Goal: Task Accomplishment & Management: Complete application form

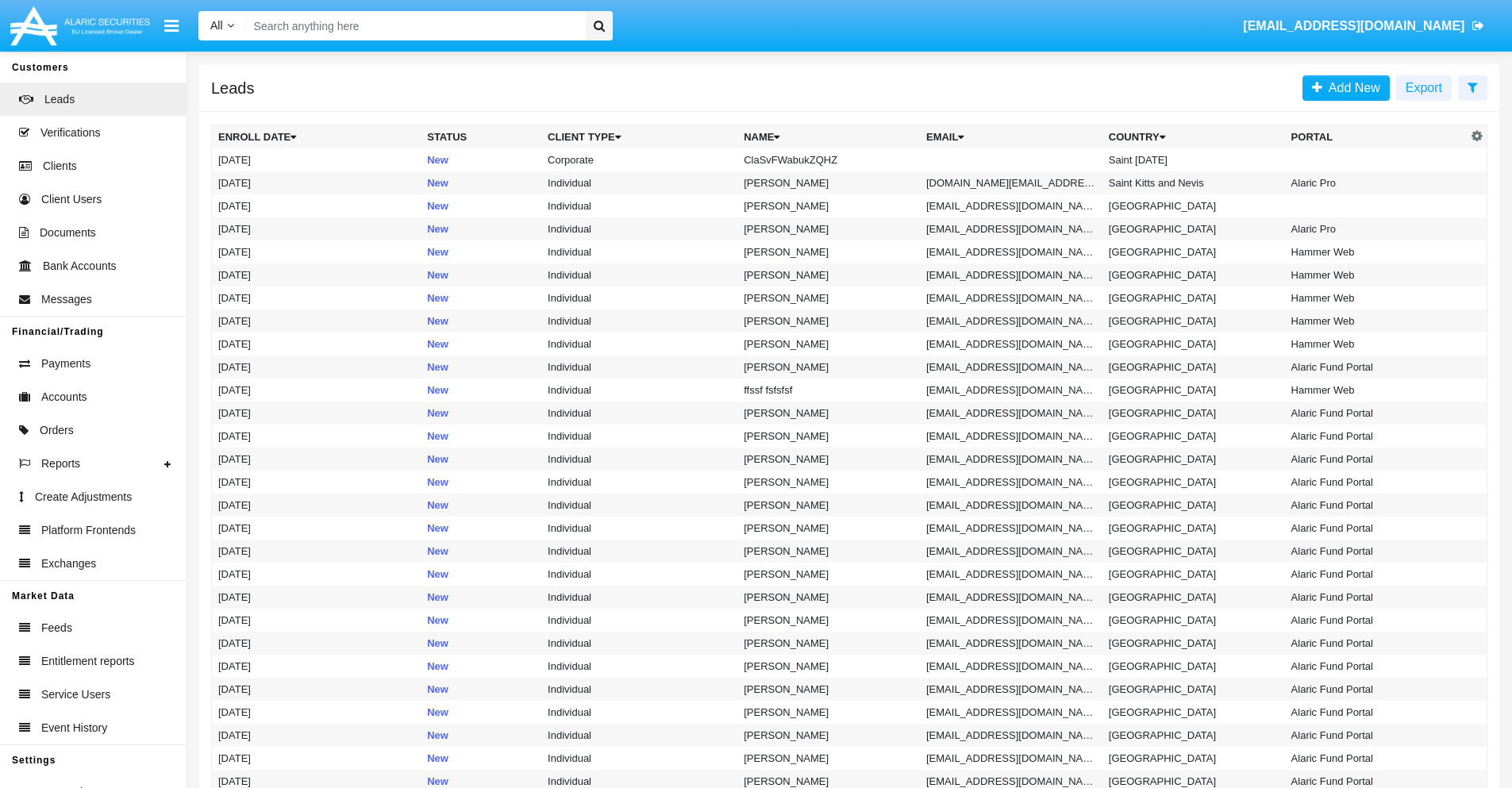
click at [1472, 87] on icon at bounding box center [1473, 87] width 11 height 12
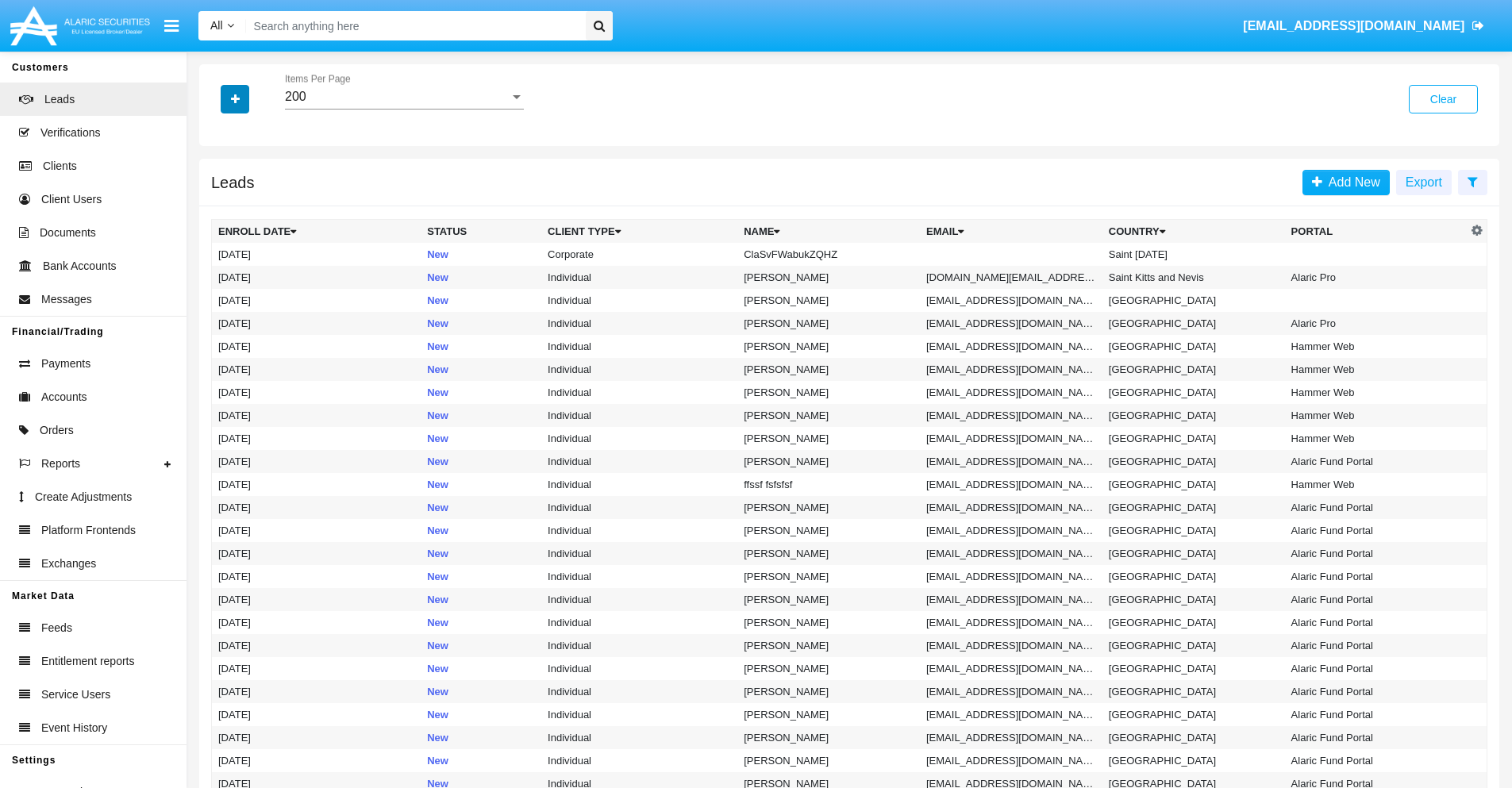
click at [235, 98] on icon "button" at bounding box center [236, 99] width 9 height 11
click at [247, 178] on span "Name" at bounding box center [248, 178] width 34 height 19
click at [219, 184] on input "Name" at bounding box center [218, 184] width 1 height 1
checkbox input "true"
click at [235, 98] on icon "button" at bounding box center [236, 99] width 9 height 11
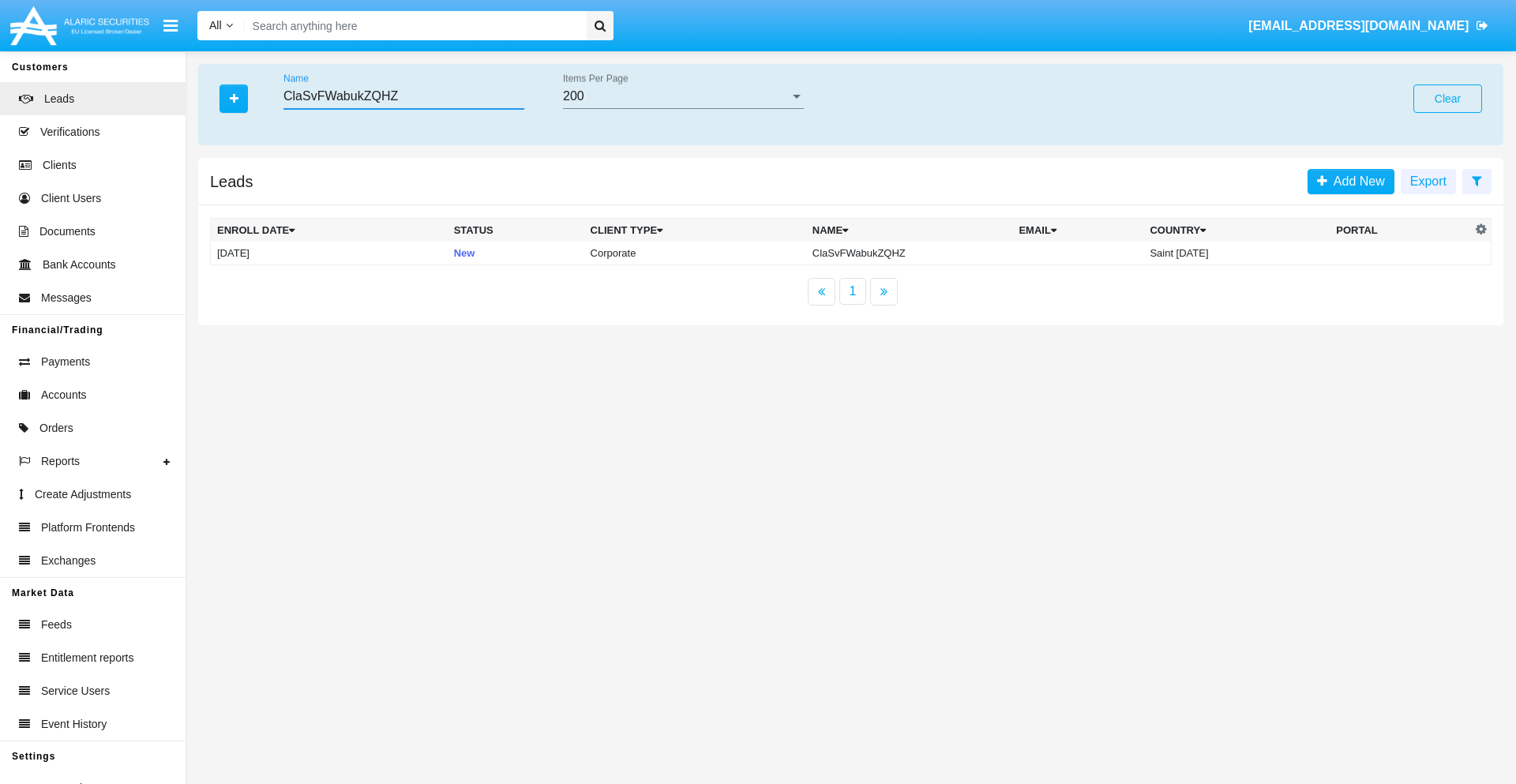
type input "ClaSvFWabukZQHZ"
click at [911, 253] on td "ClaSvFWabukZQHZ" at bounding box center [909, 253] width 207 height 24
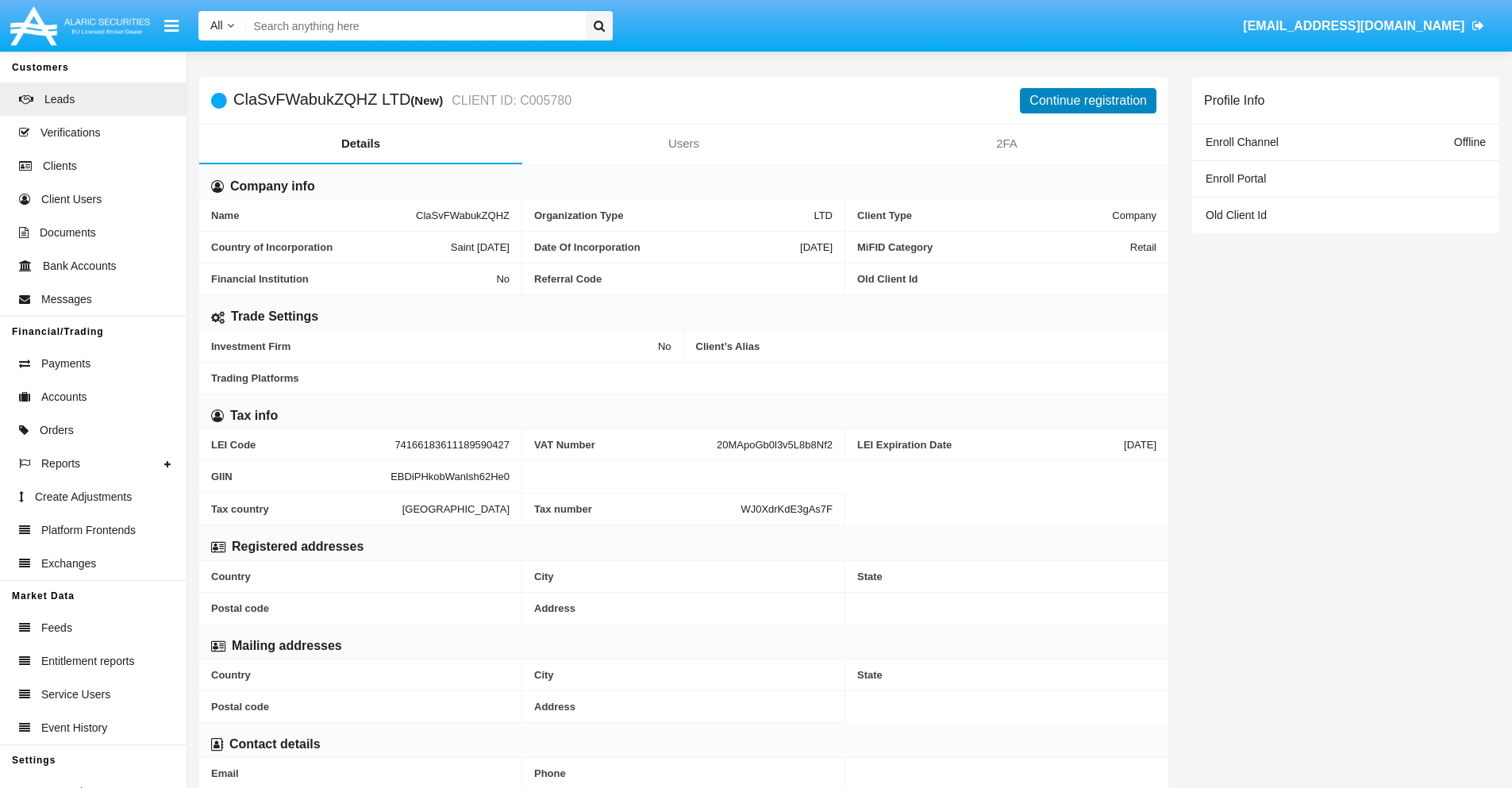
click at [1088, 100] on button "Continue registration" at bounding box center [1088, 101] width 137 height 25
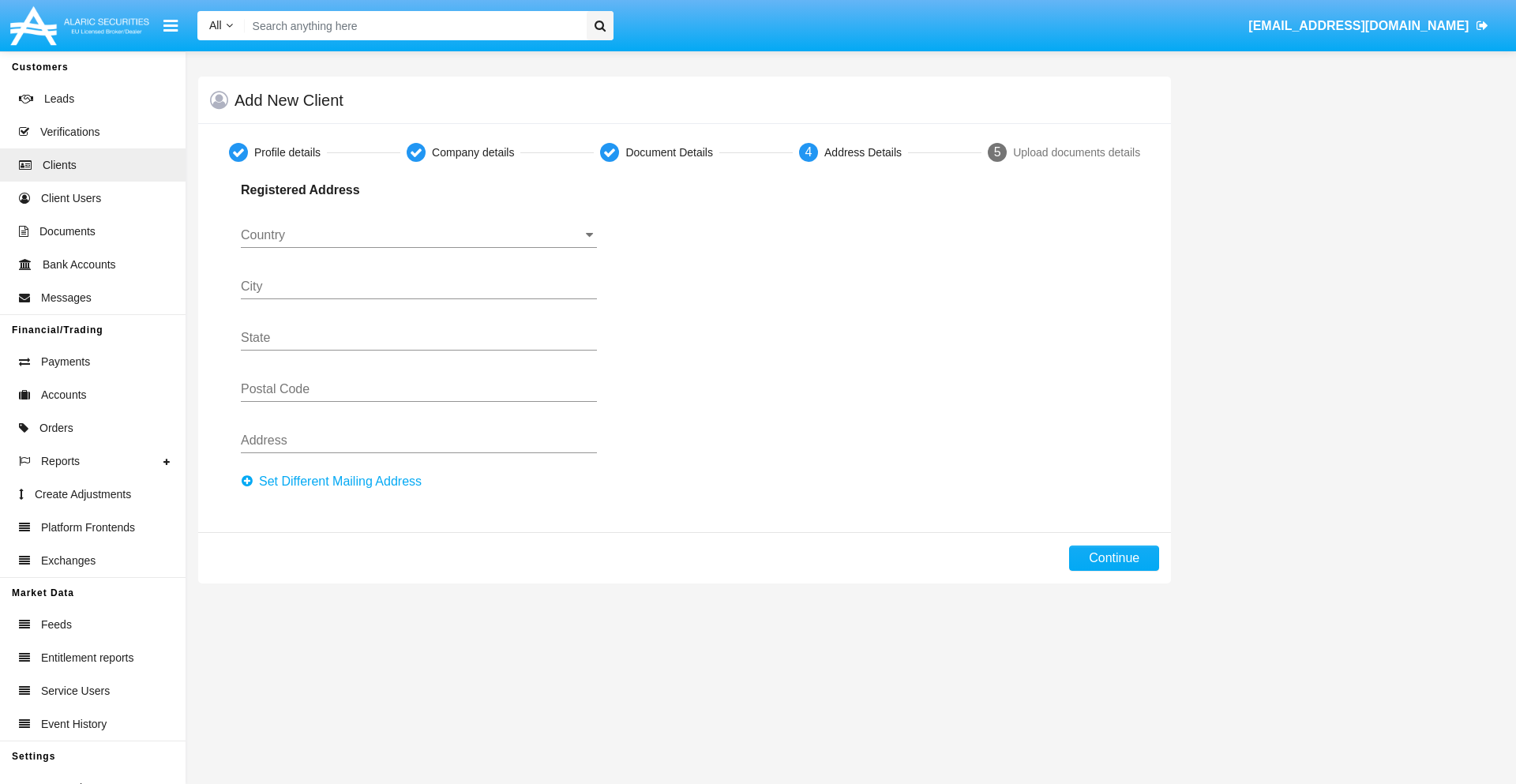
click at [336, 481] on button "Set Different Mailing Address" at bounding box center [336, 481] width 190 height 25
click at [418, 235] on input "Country" at bounding box center [418, 235] width 356 height 14
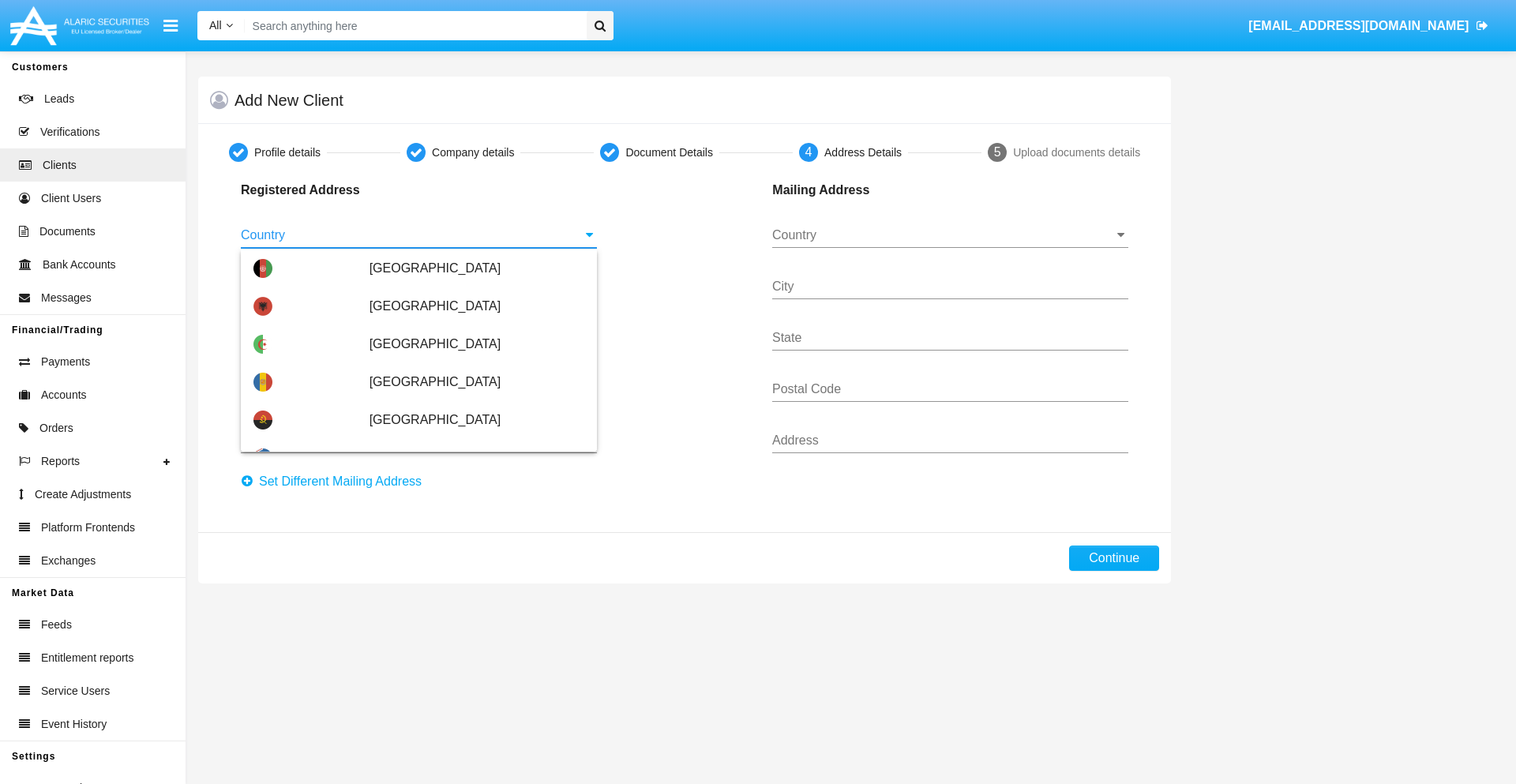
scroll to position [935, 0]
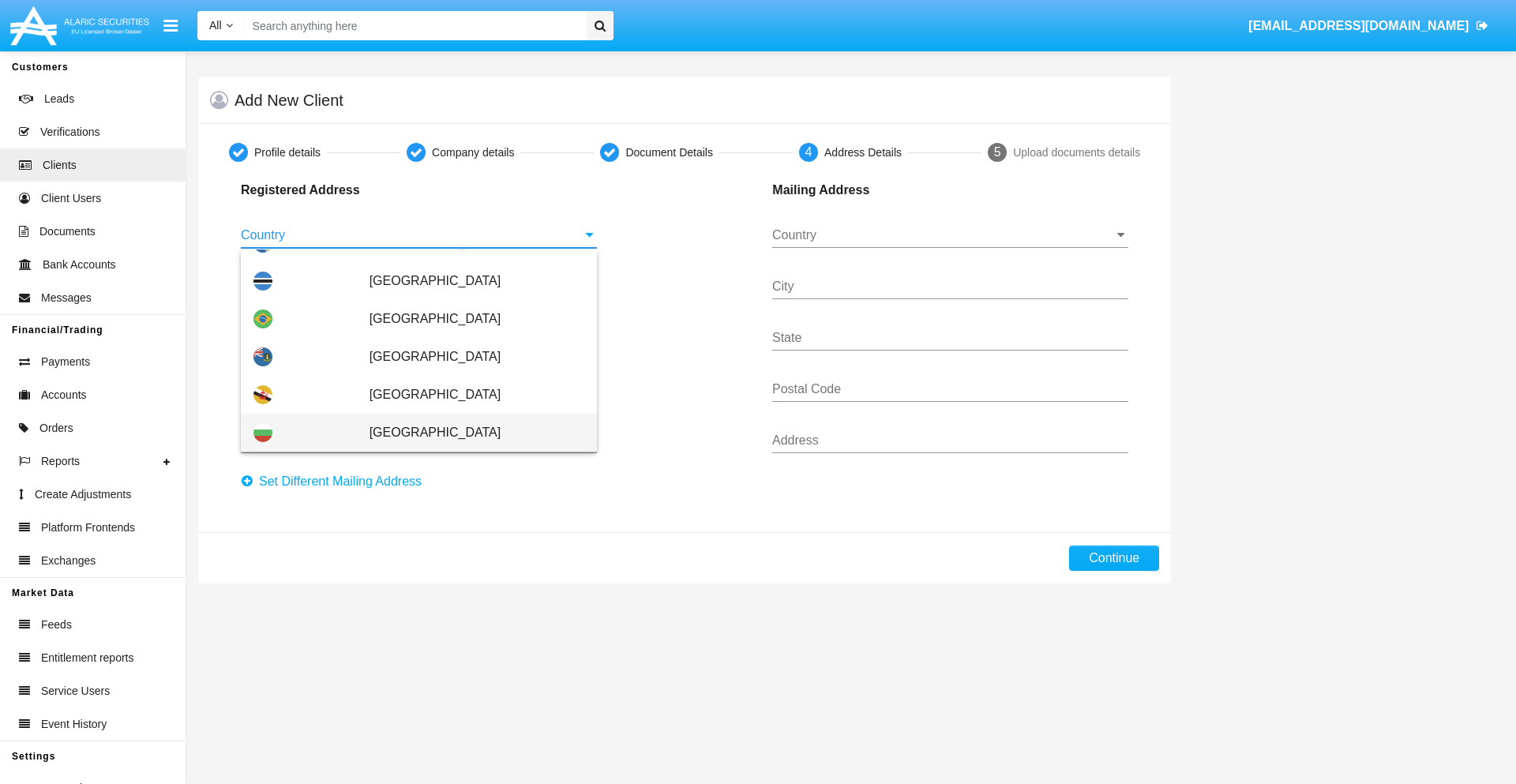
click at [468, 432] on span "[GEOGRAPHIC_DATA]" at bounding box center [477, 432] width 215 height 38
type input "[GEOGRAPHIC_DATA]"
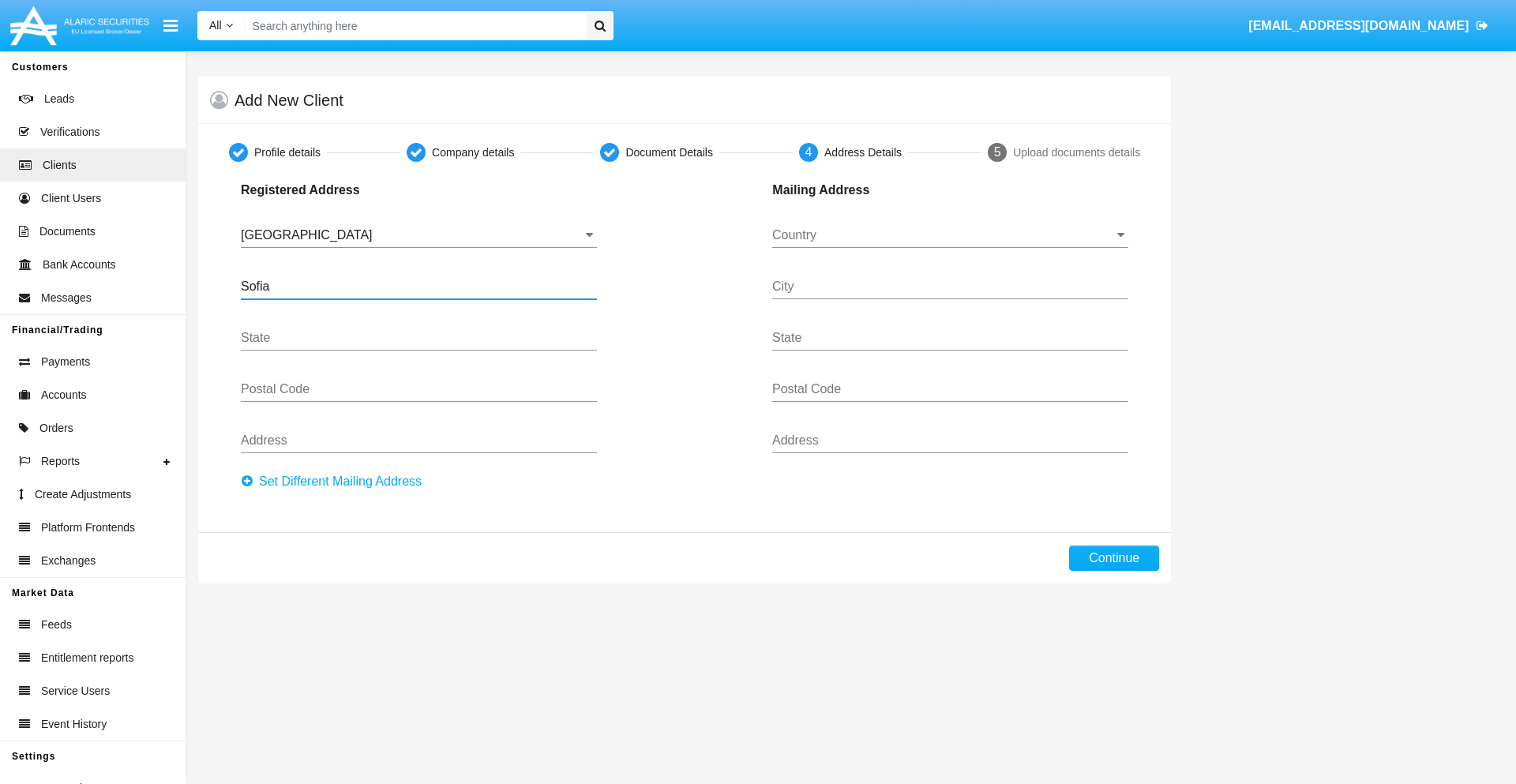
type input "Sofia"
type input "1000"
type input "[PERSON_NAME]"
click at [950, 235] on input "Country" at bounding box center [950, 235] width 356 height 14
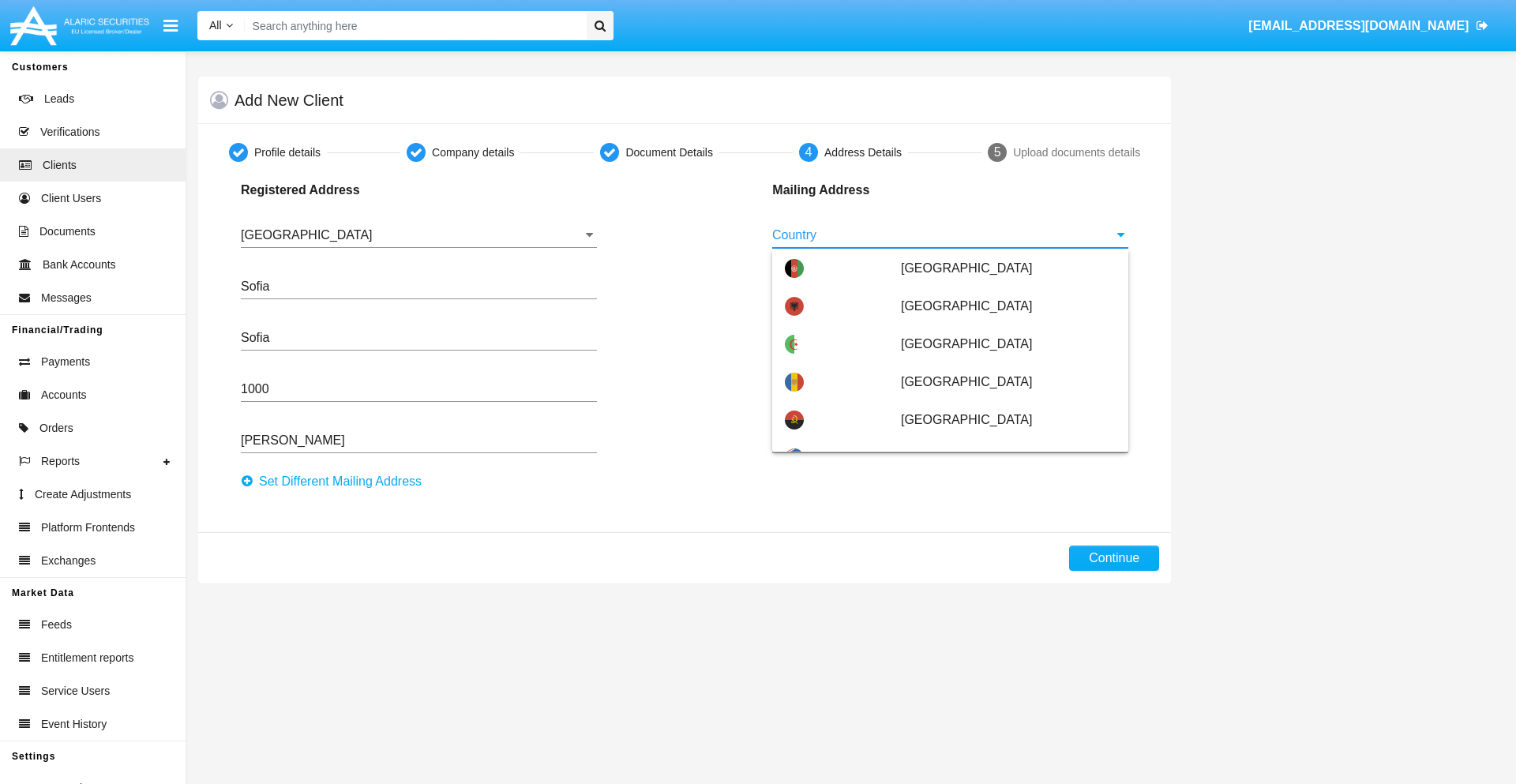
click at [1000, 515] on span "[GEOGRAPHIC_DATA]" at bounding box center [1009, 534] width 215 height 38
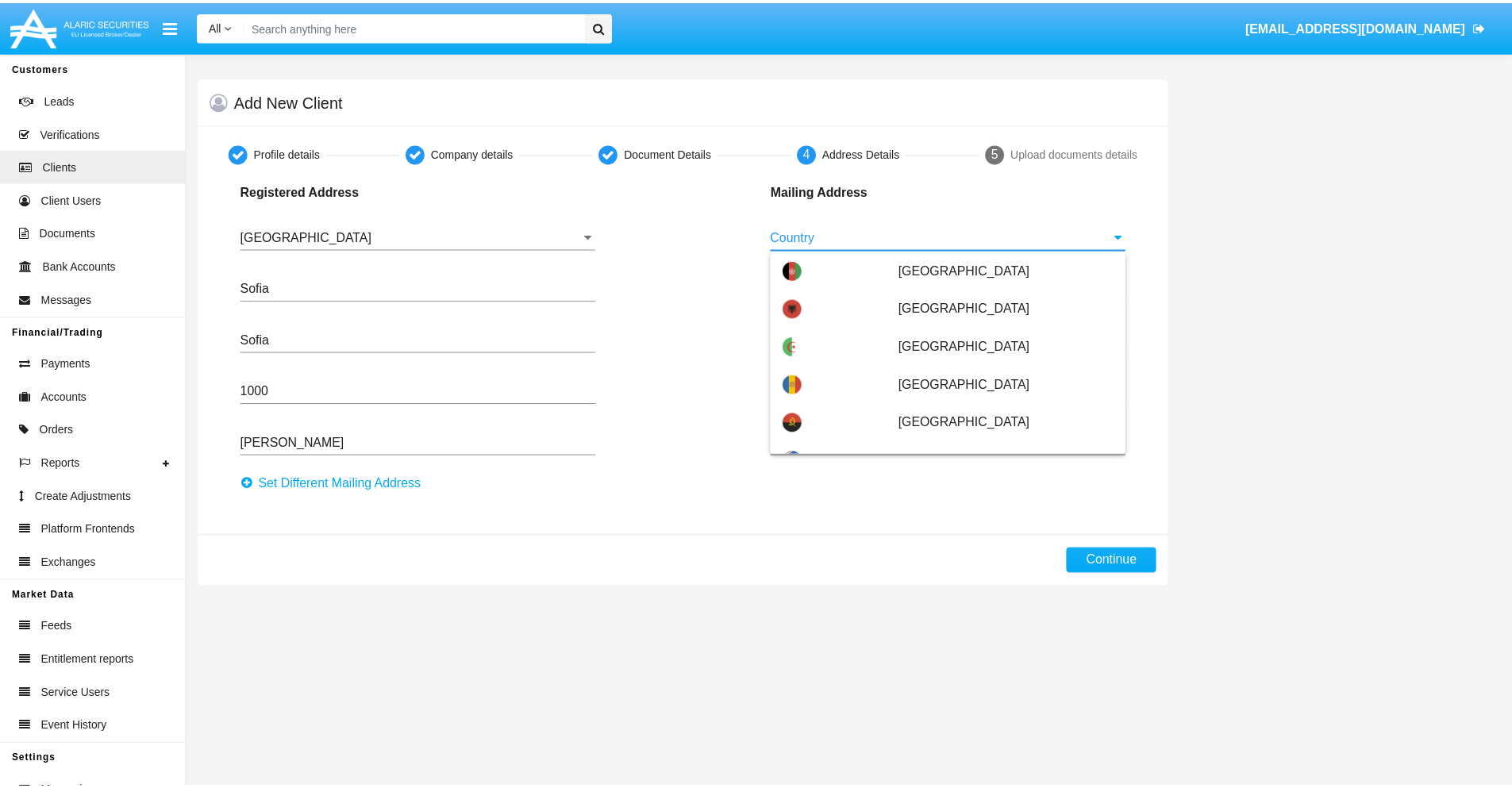
scroll to position [0, 0]
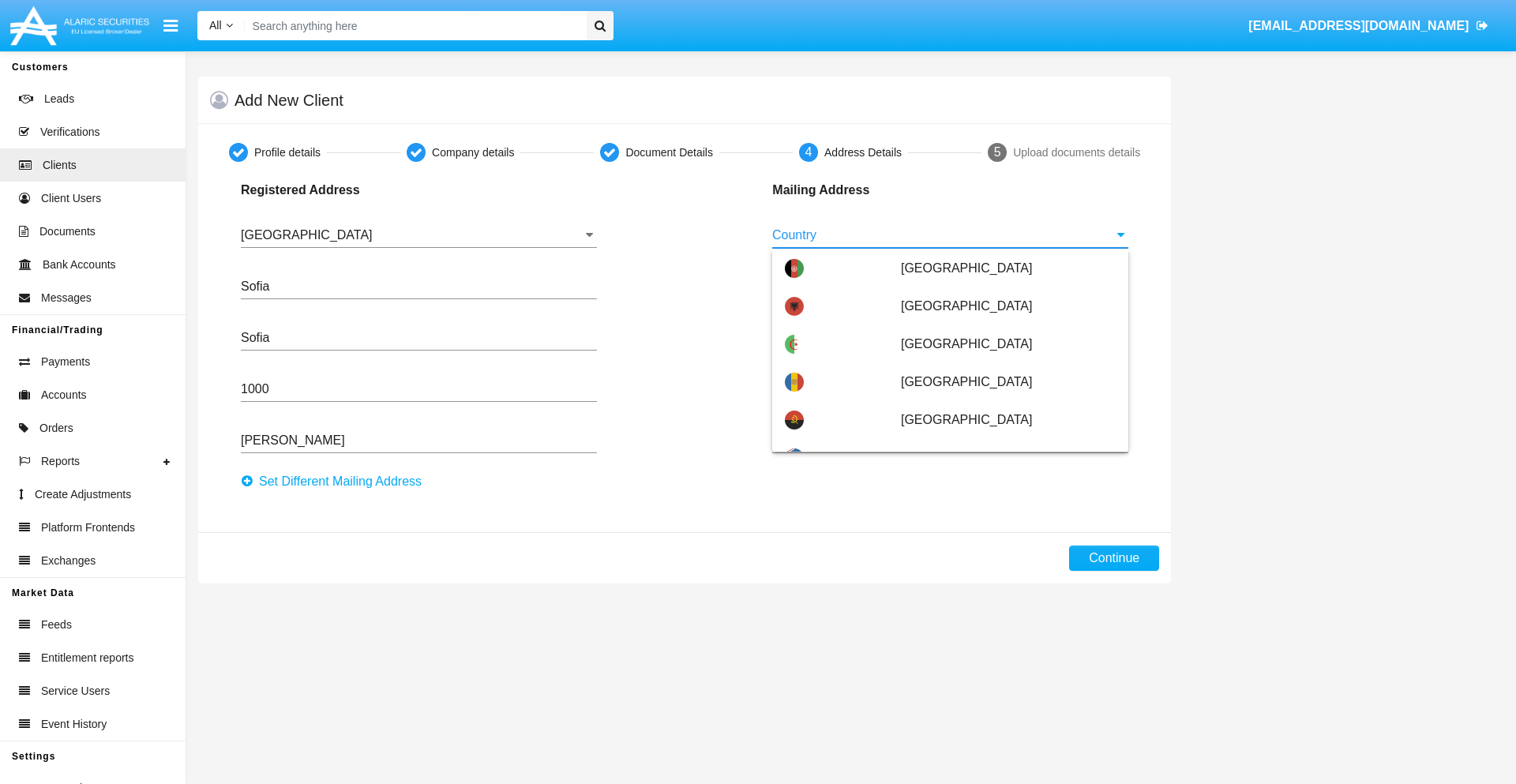
type input "[GEOGRAPHIC_DATA]"
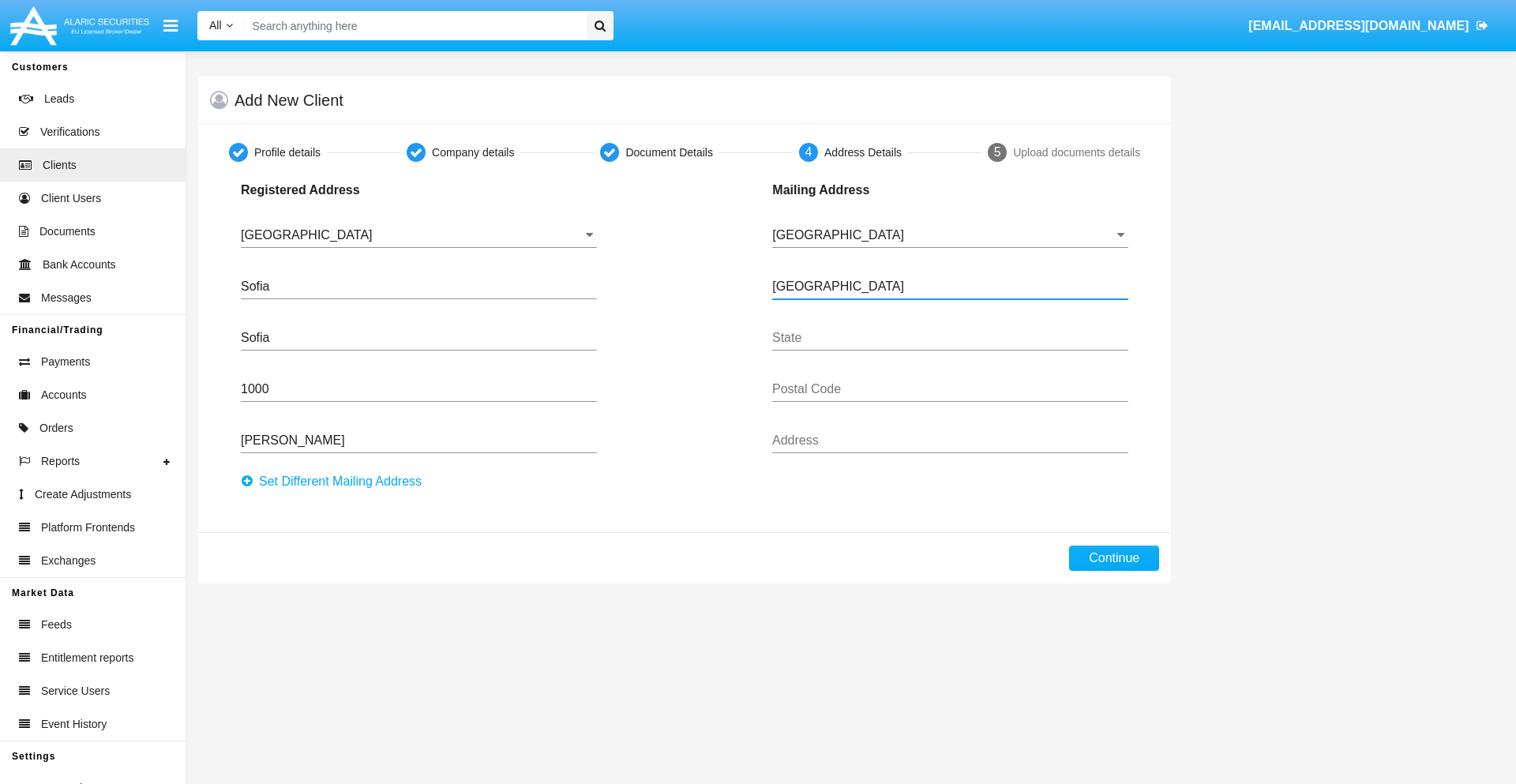
type input "[GEOGRAPHIC_DATA]"
type input "7777"
type input "Test Mail Address"
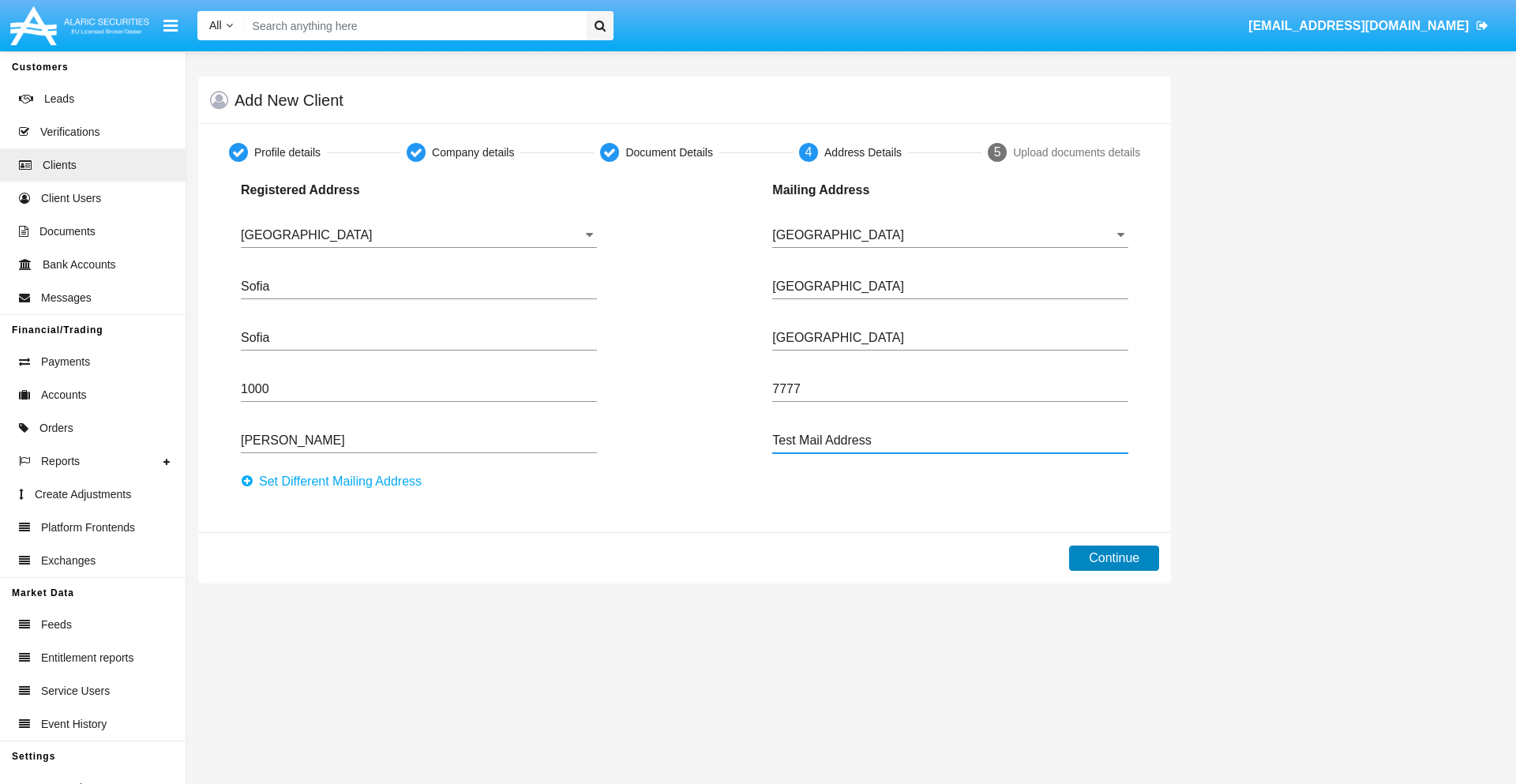
click at [1115, 558] on button "Continue" at bounding box center [1114, 558] width 90 height 25
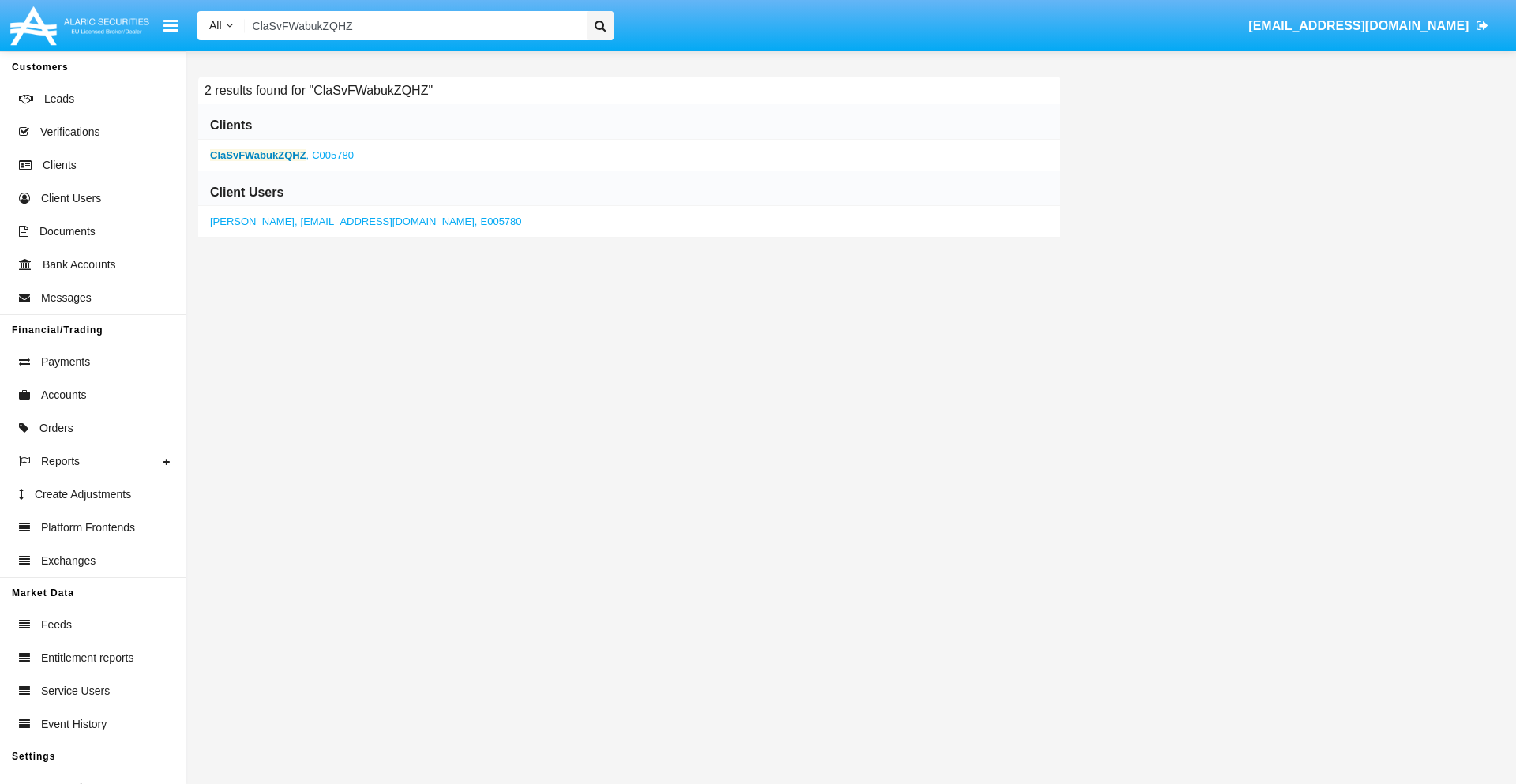
type input "ClaSvFWabukZQHZ"
click at [258, 154] on b "ClaSvFWabukZQHZ" at bounding box center [258, 154] width 96 height 12
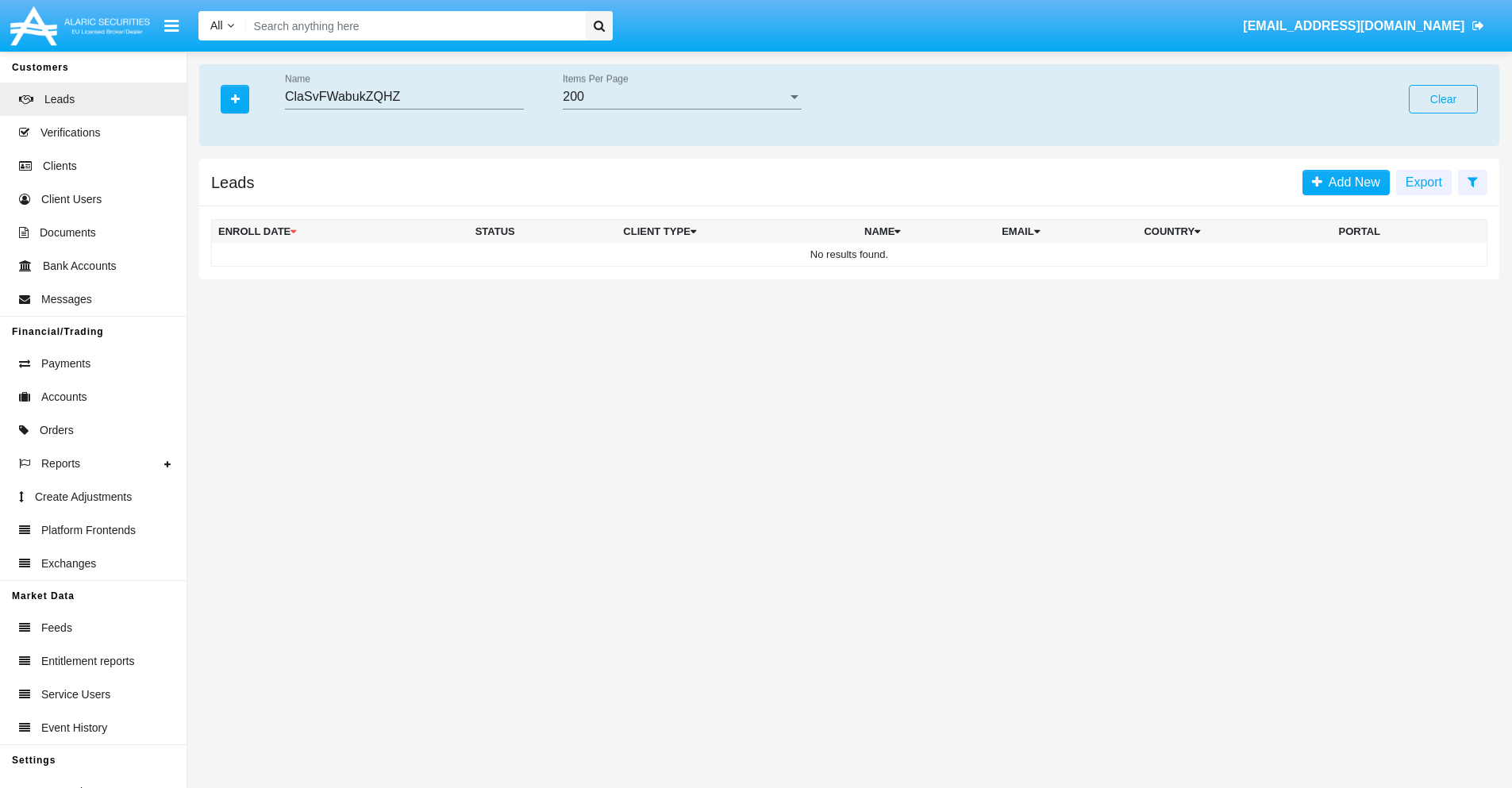
click at [1443, 99] on button "Clear" at bounding box center [1442, 99] width 69 height 29
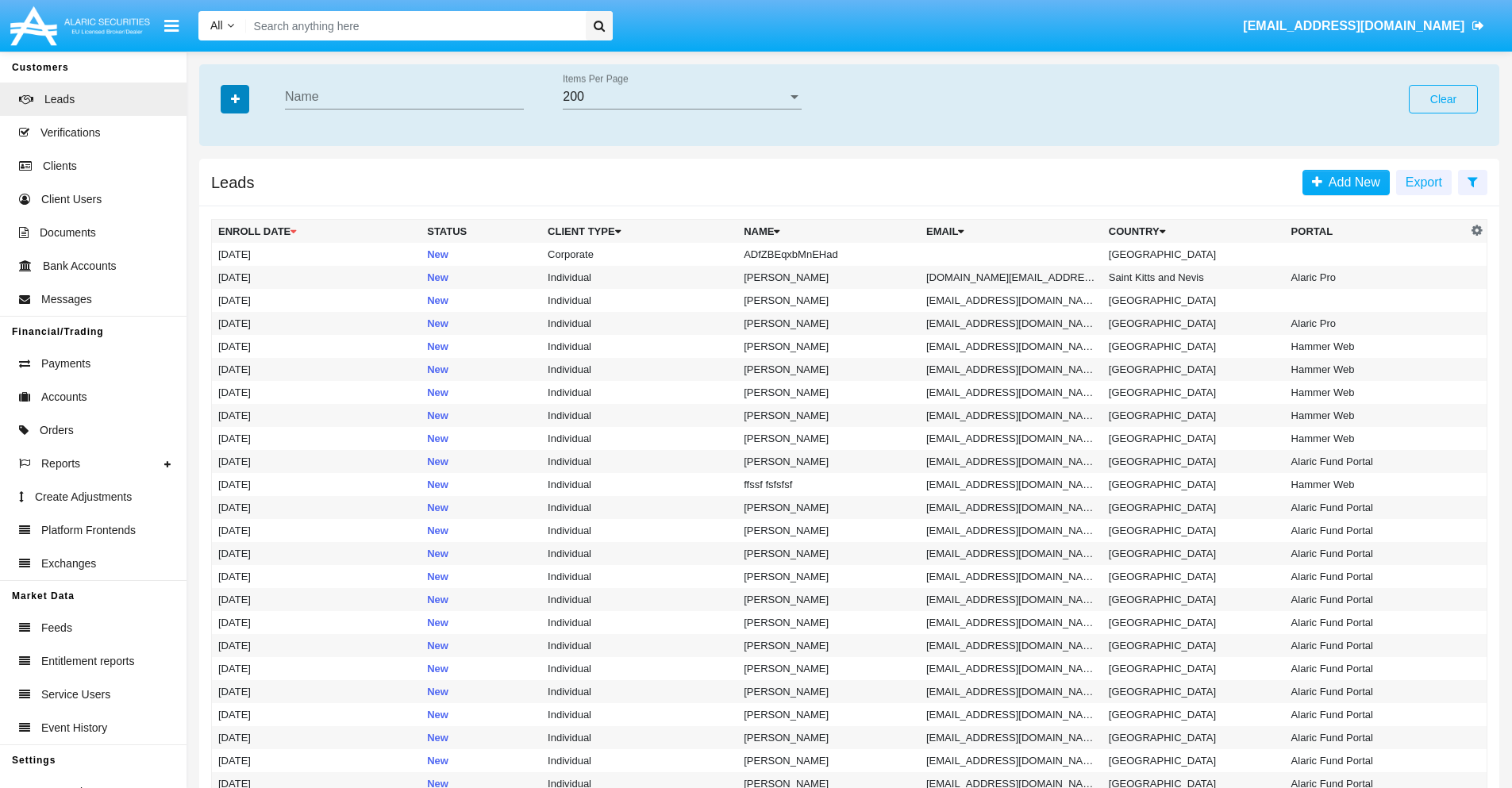
click at [235, 98] on icon "button" at bounding box center [236, 99] width 9 height 11
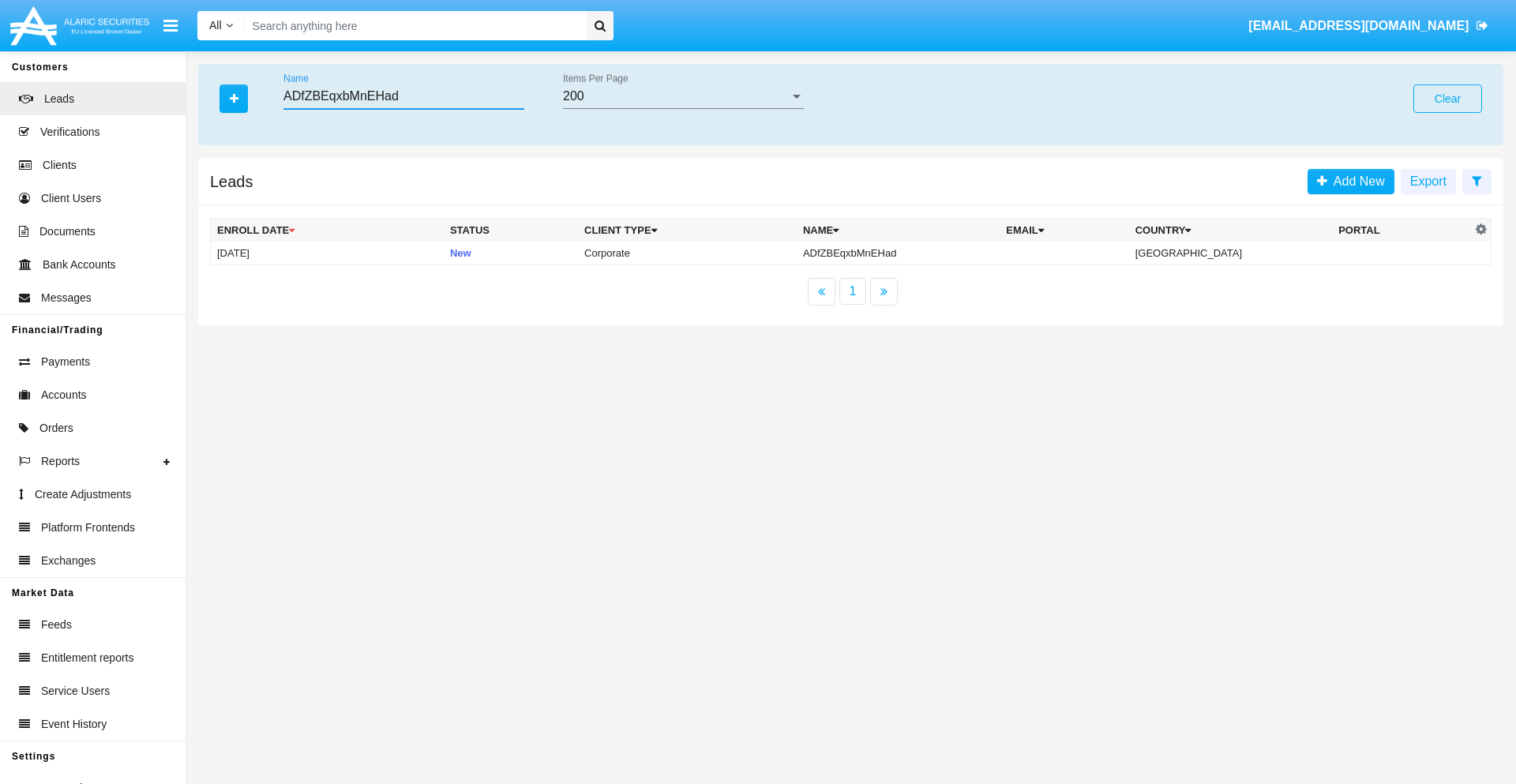
type input "ADfZBEqxbMnEHad"
click at [901, 253] on td "ADfZBEqxbMnEHad" at bounding box center [898, 253] width 203 height 24
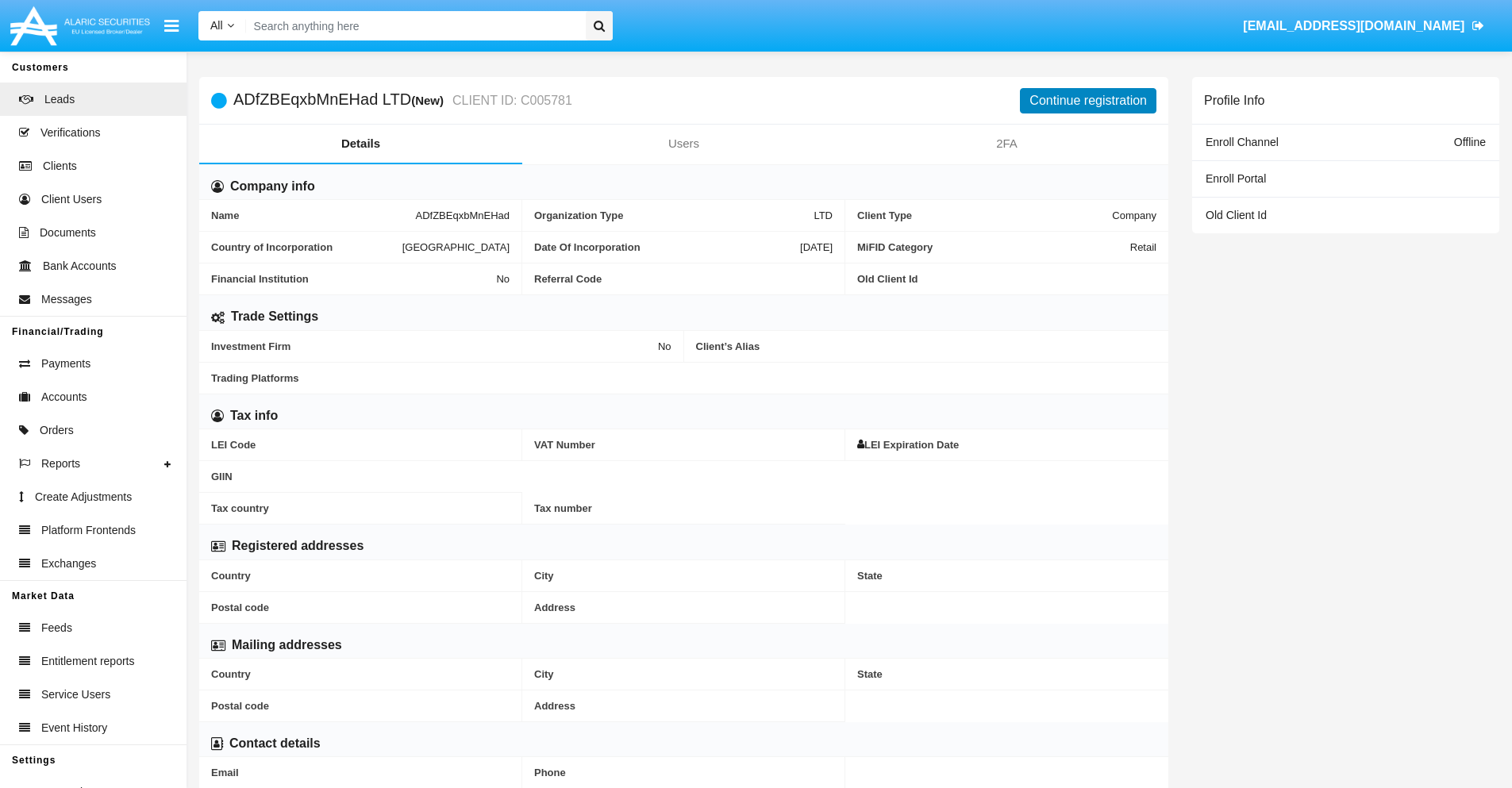
click at [1088, 100] on button "Continue registration" at bounding box center [1088, 101] width 137 height 25
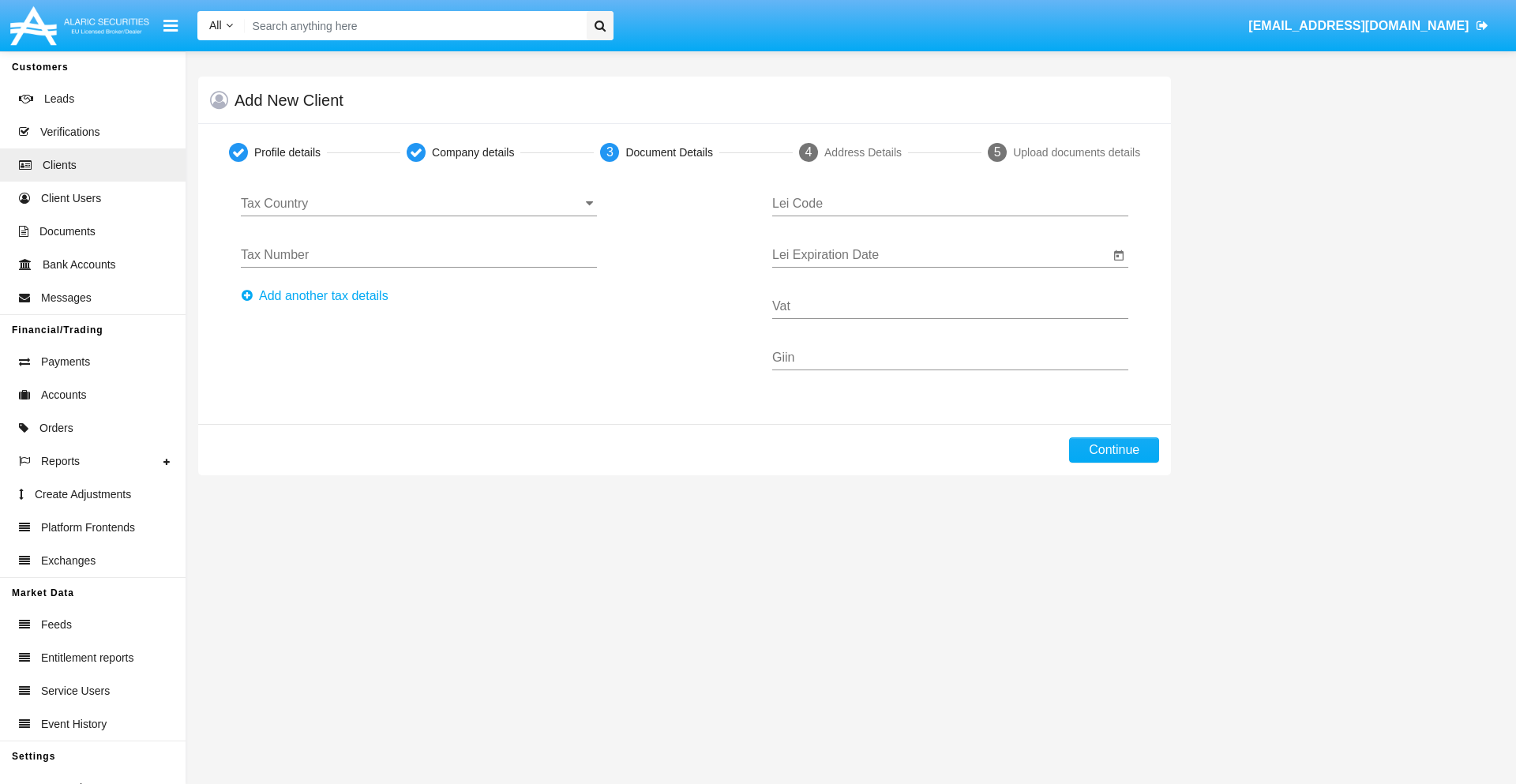
click at [418, 203] on input "Tax Country" at bounding box center [418, 203] width 356 height 14
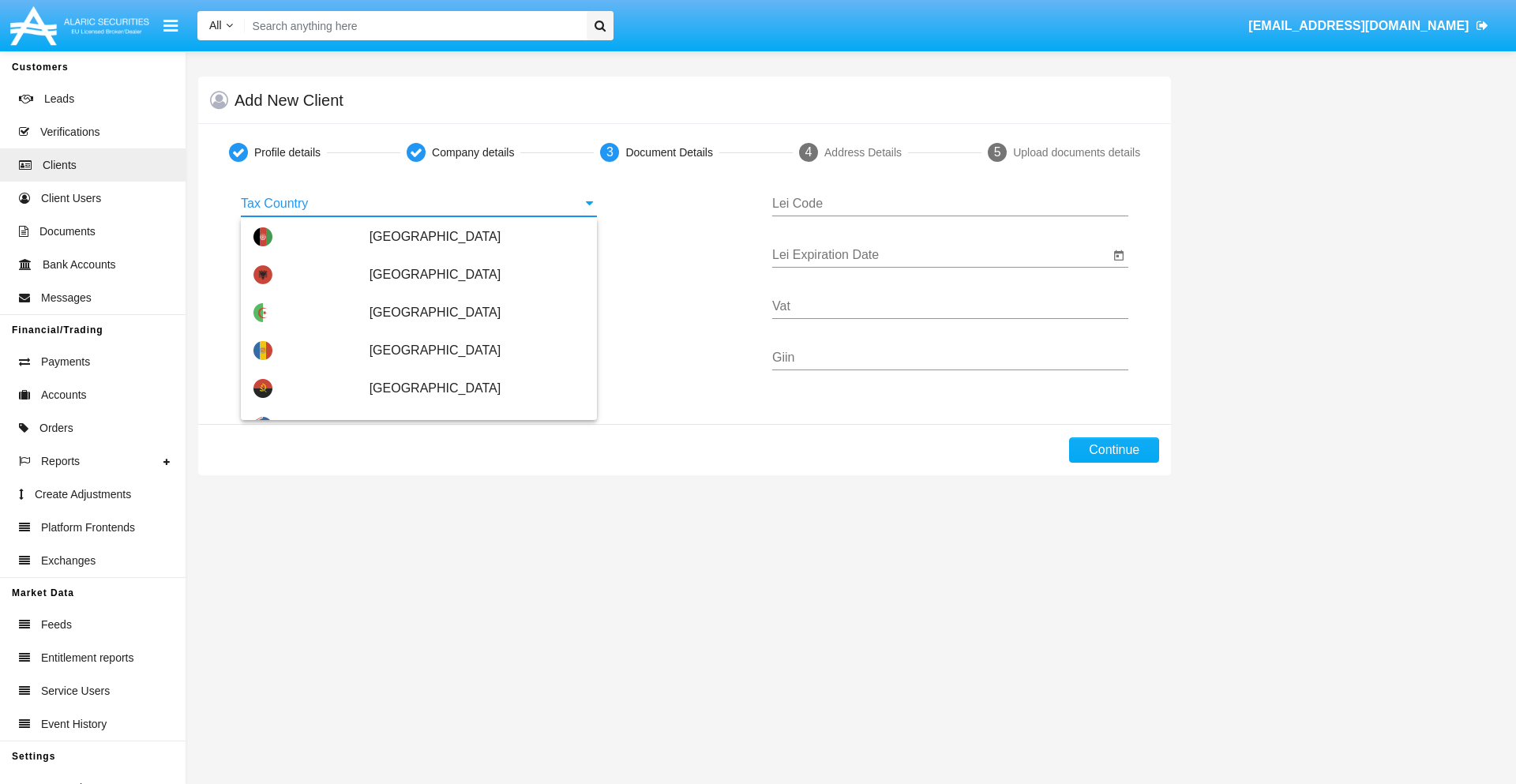
scroll to position [935, 0]
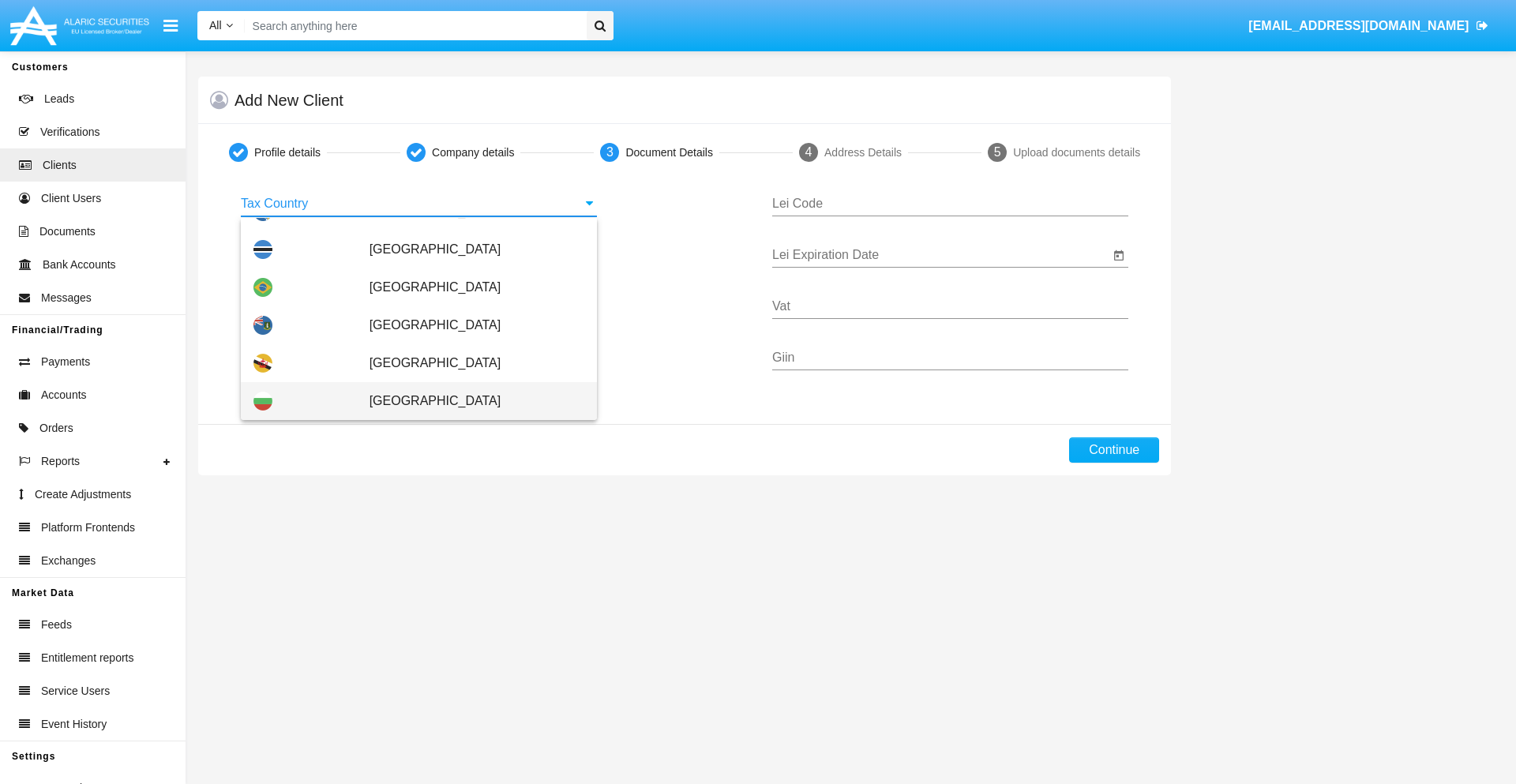
click at [468, 401] on span "[GEOGRAPHIC_DATA]" at bounding box center [477, 400] width 215 height 38
type input "[GEOGRAPHIC_DATA]"
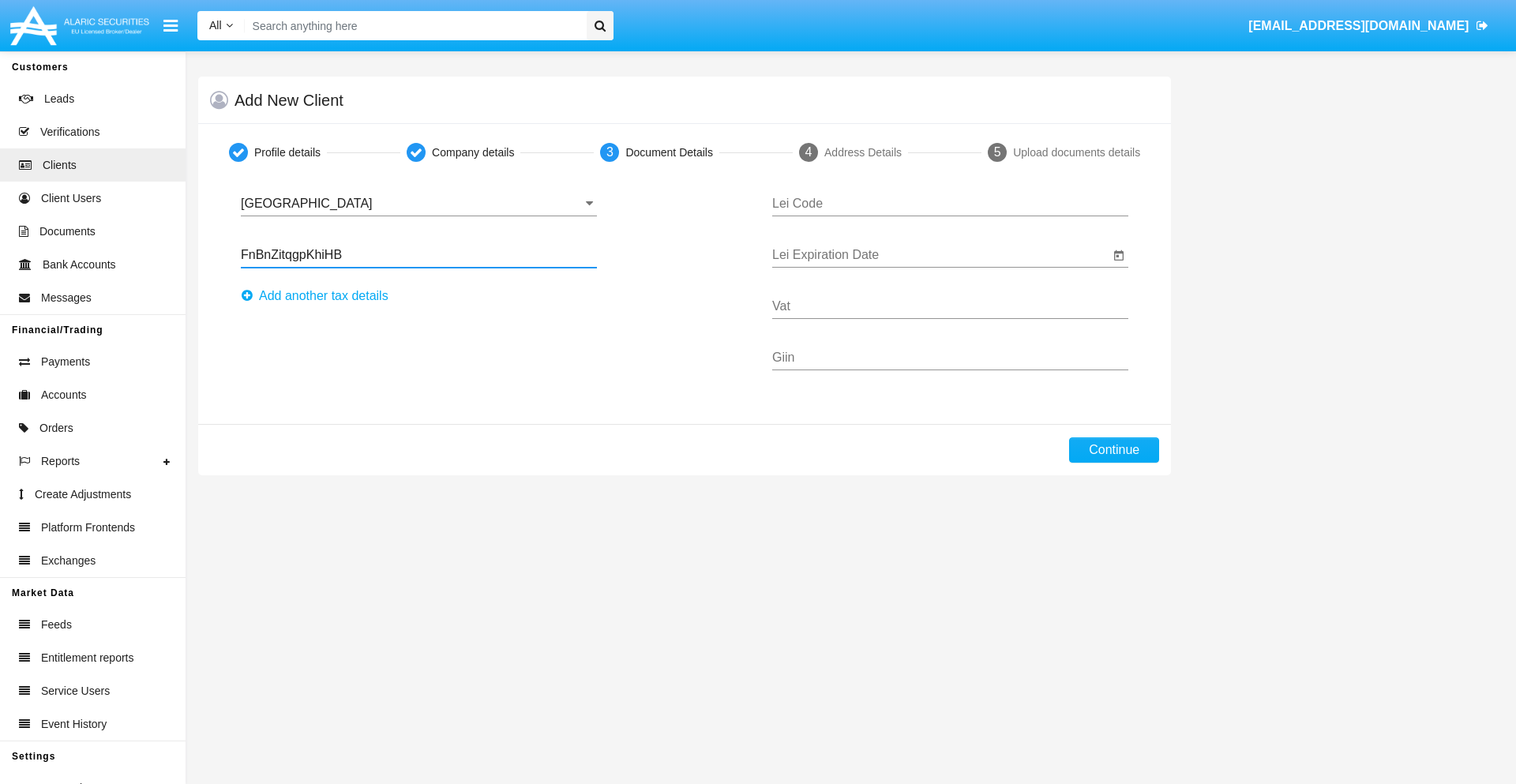
type input "FnBnZitqgpKhiHB"
click at [319, 296] on button "Аdd another tax details" at bounding box center [319, 296] width 157 height 25
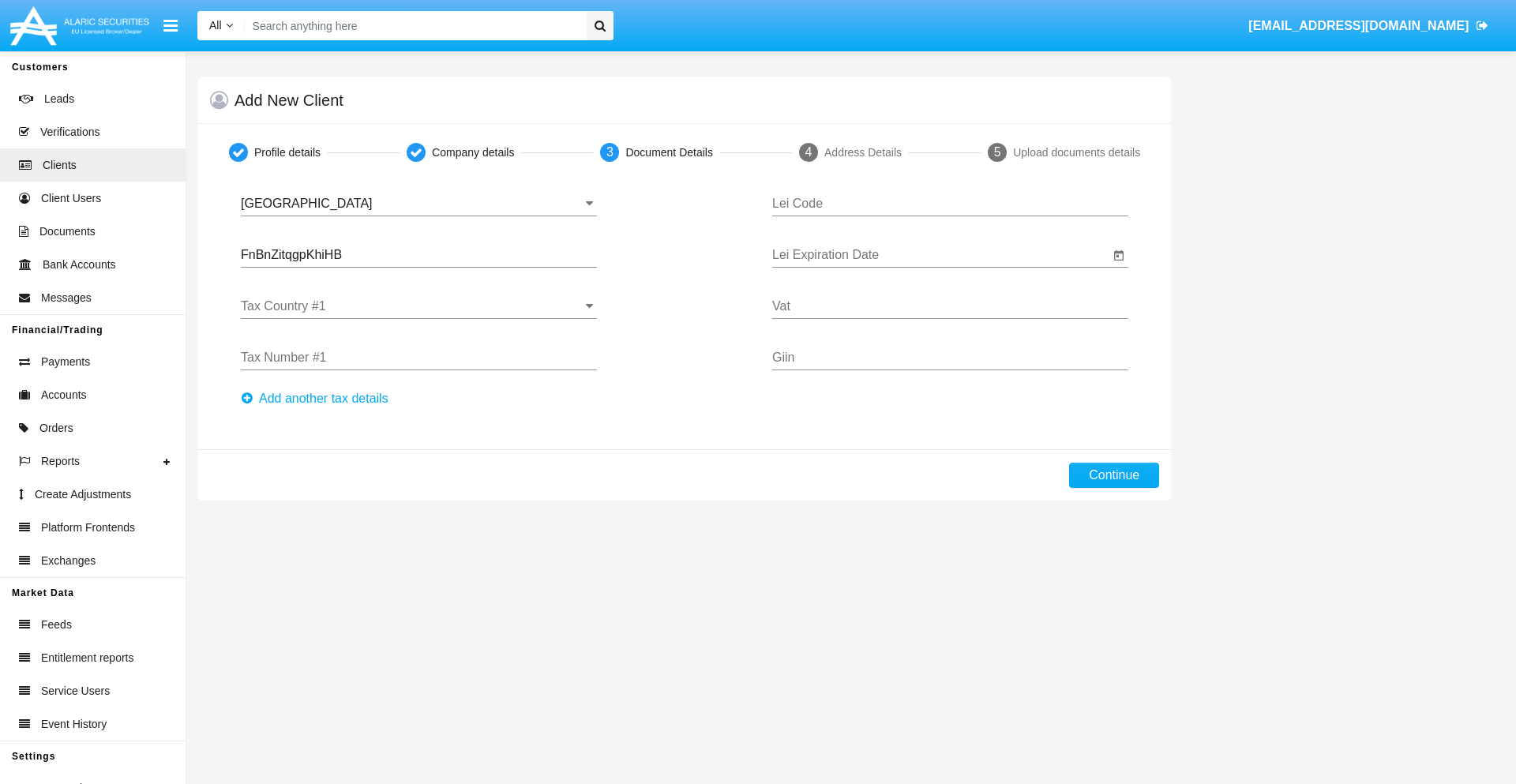
click at [418, 306] on input "Tax Country #1" at bounding box center [418, 306] width 356 height 14
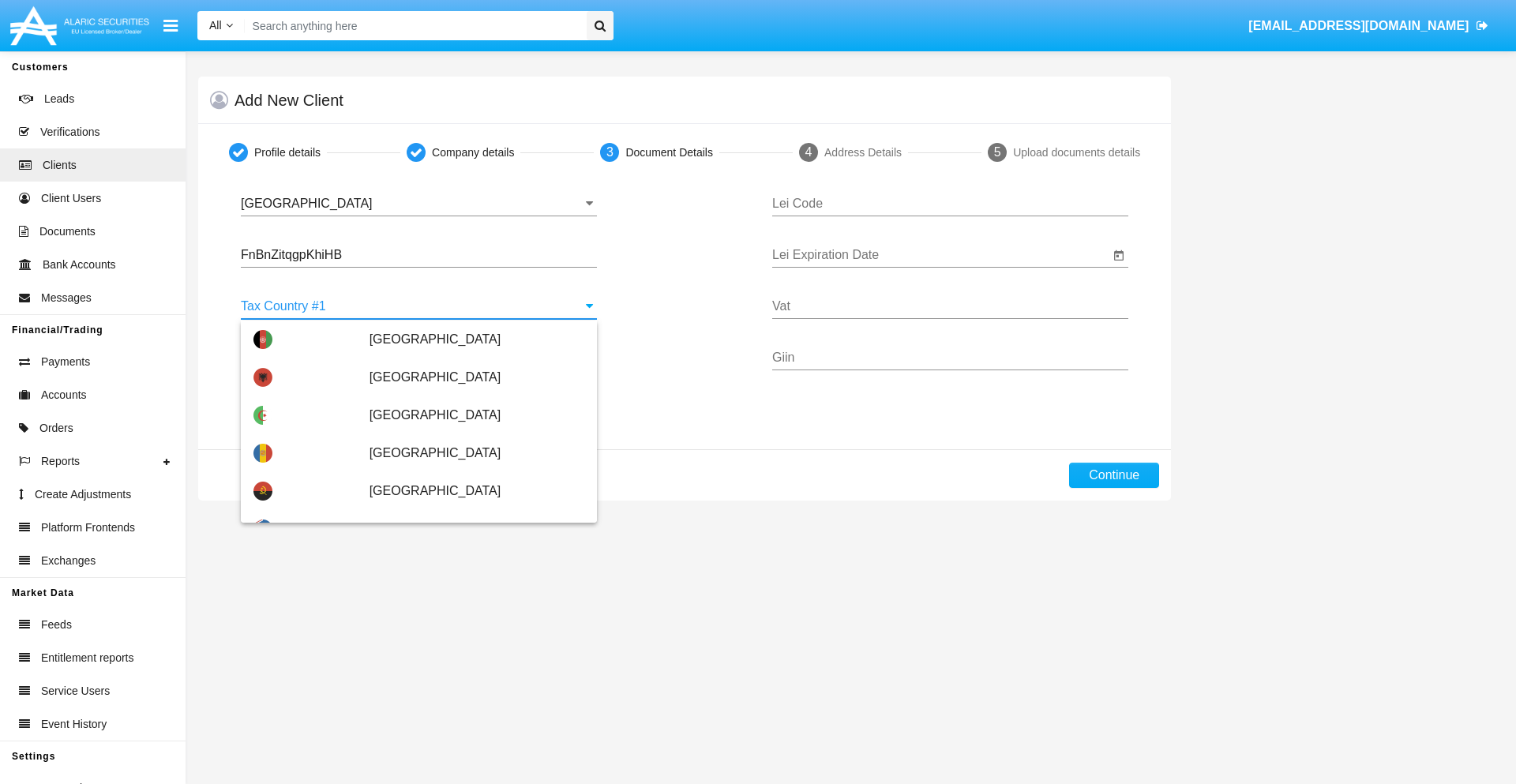
scroll to position [3512, 0]
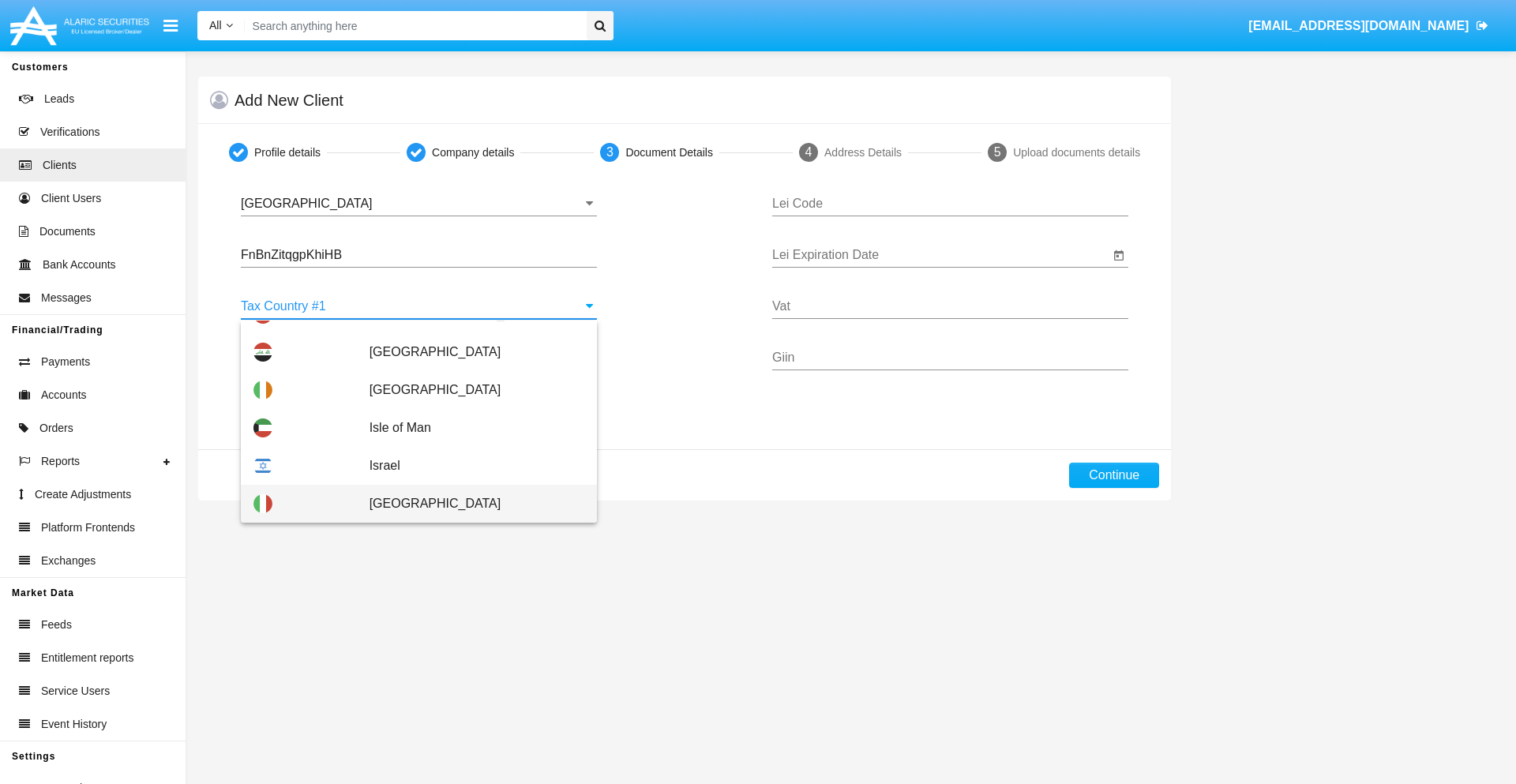
click at [468, 503] on span "[GEOGRAPHIC_DATA]" at bounding box center [477, 503] width 215 height 38
type input "[GEOGRAPHIC_DATA]"
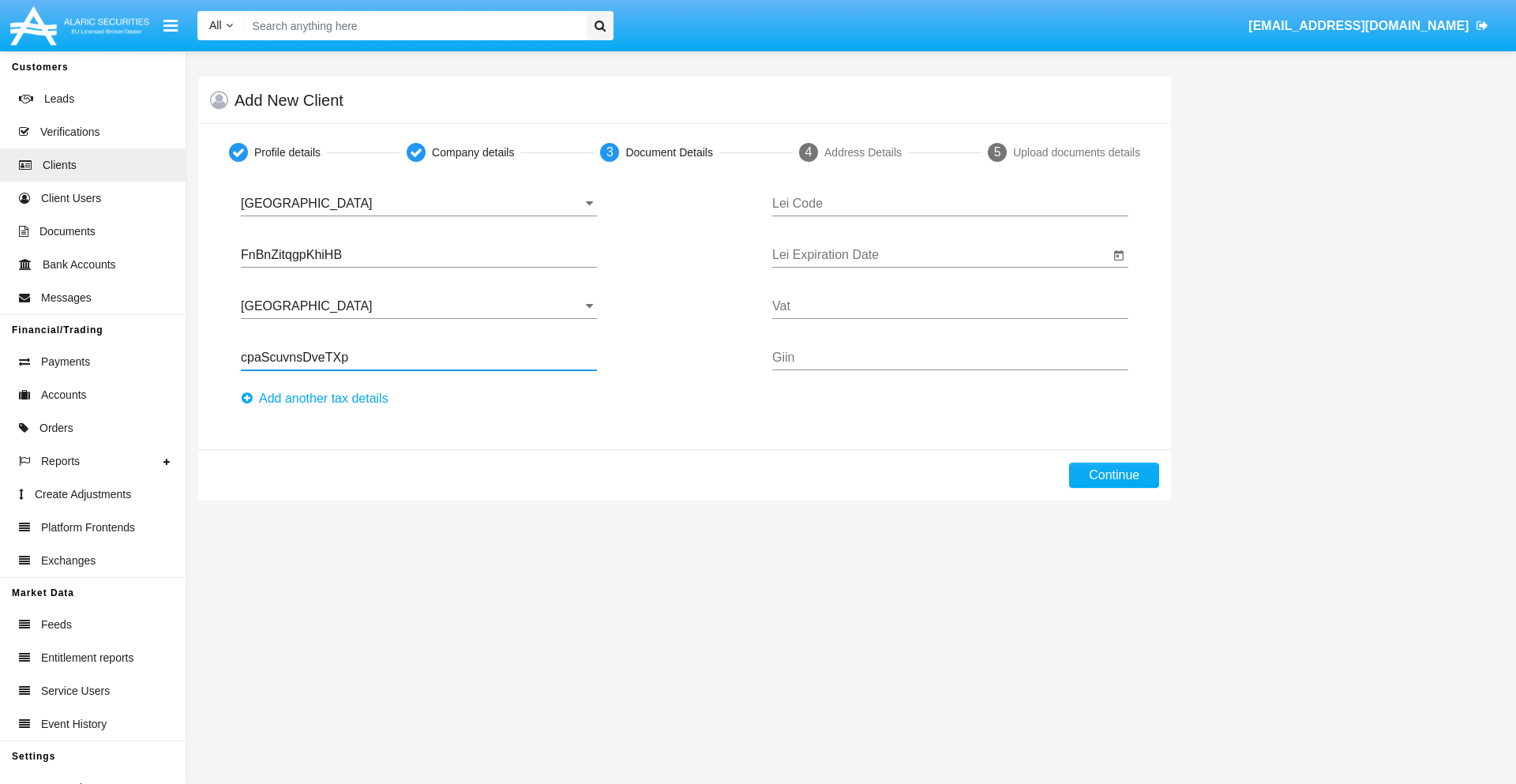
type input "cpaScuvnsDveTXp"
click at [319, 399] on button "Аdd another tax details" at bounding box center [319, 399] width 157 height 25
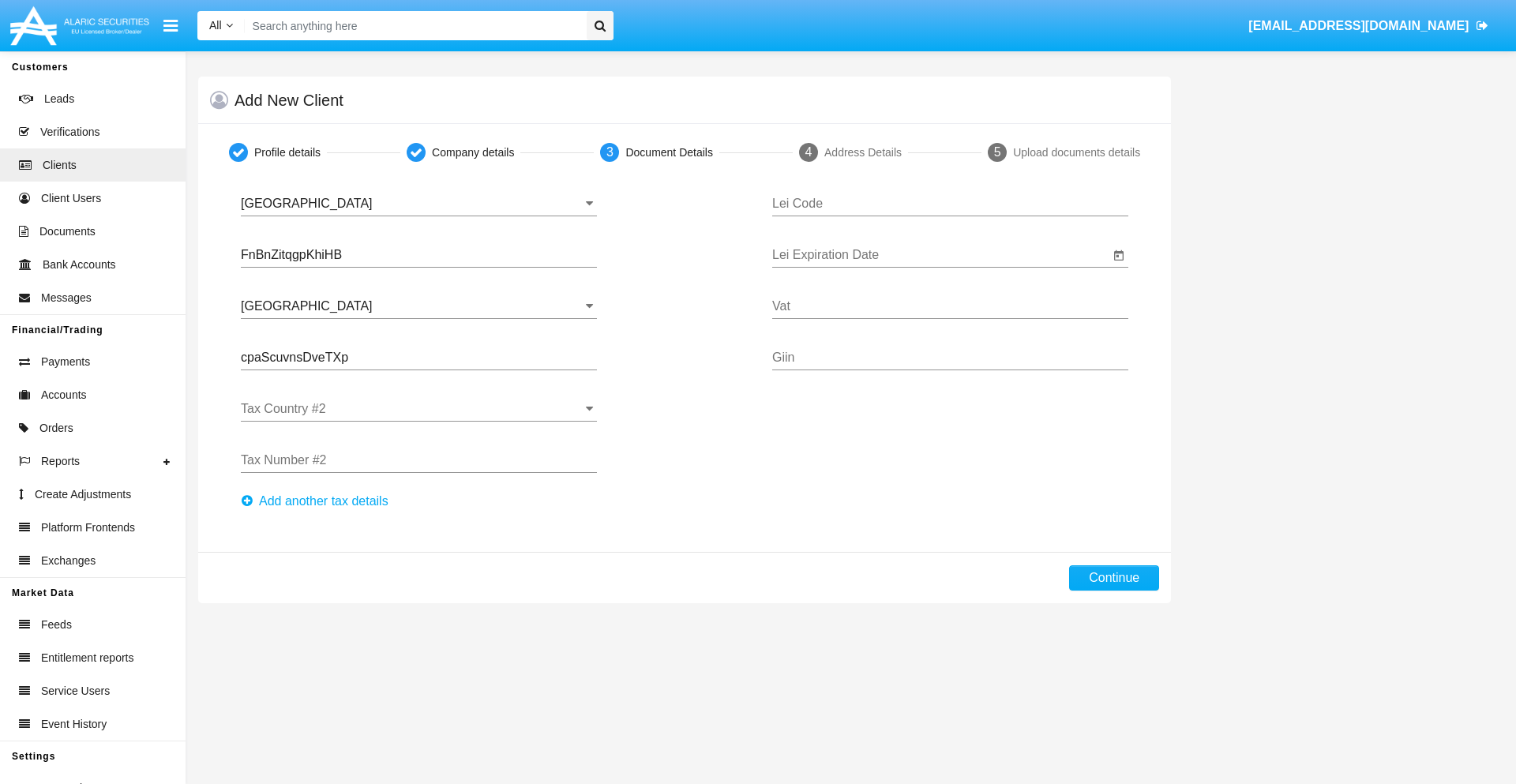
click at [418, 409] on input "Tax Country #2" at bounding box center [418, 409] width 356 height 14
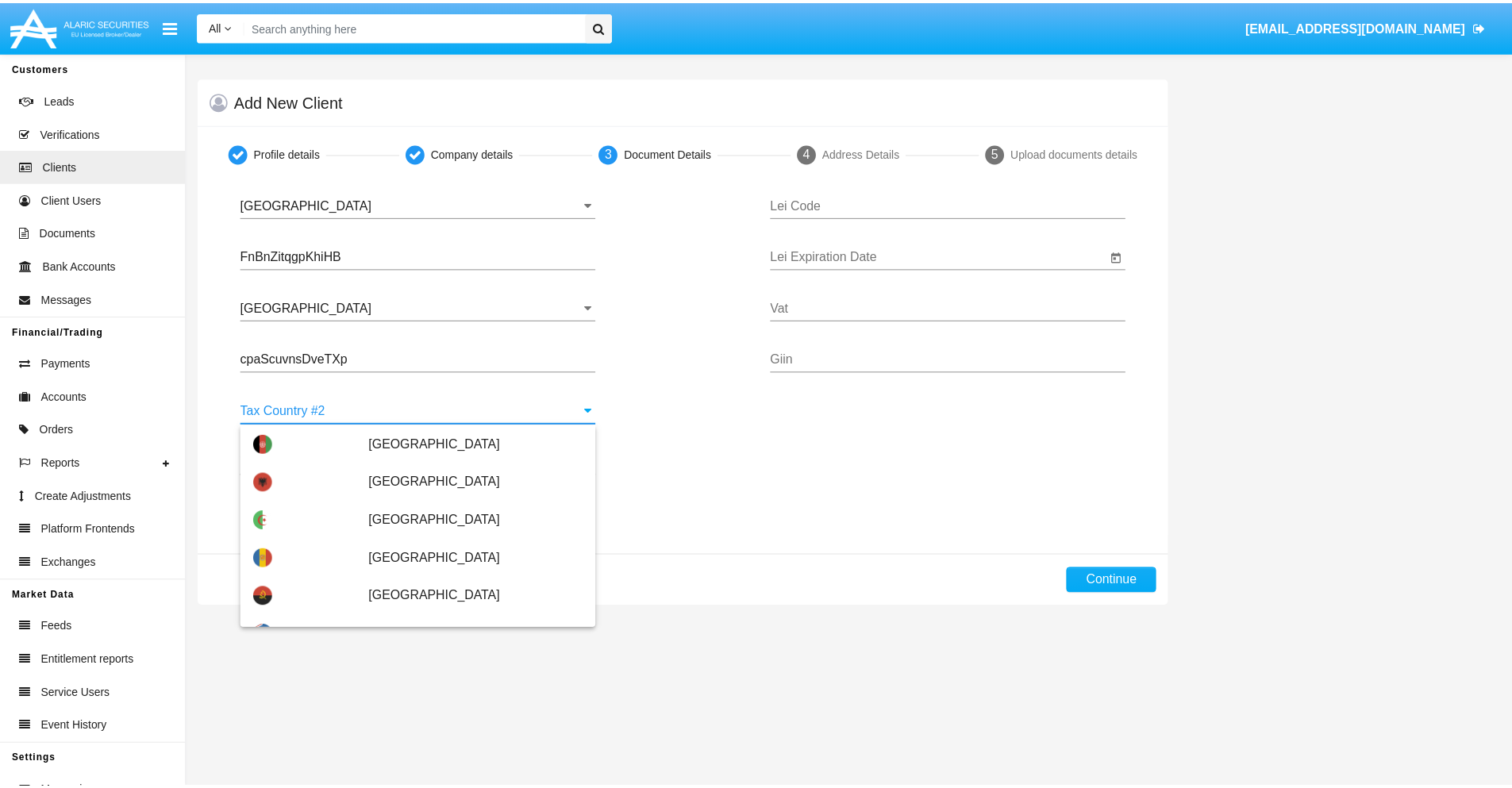
scroll to position [7071, 0]
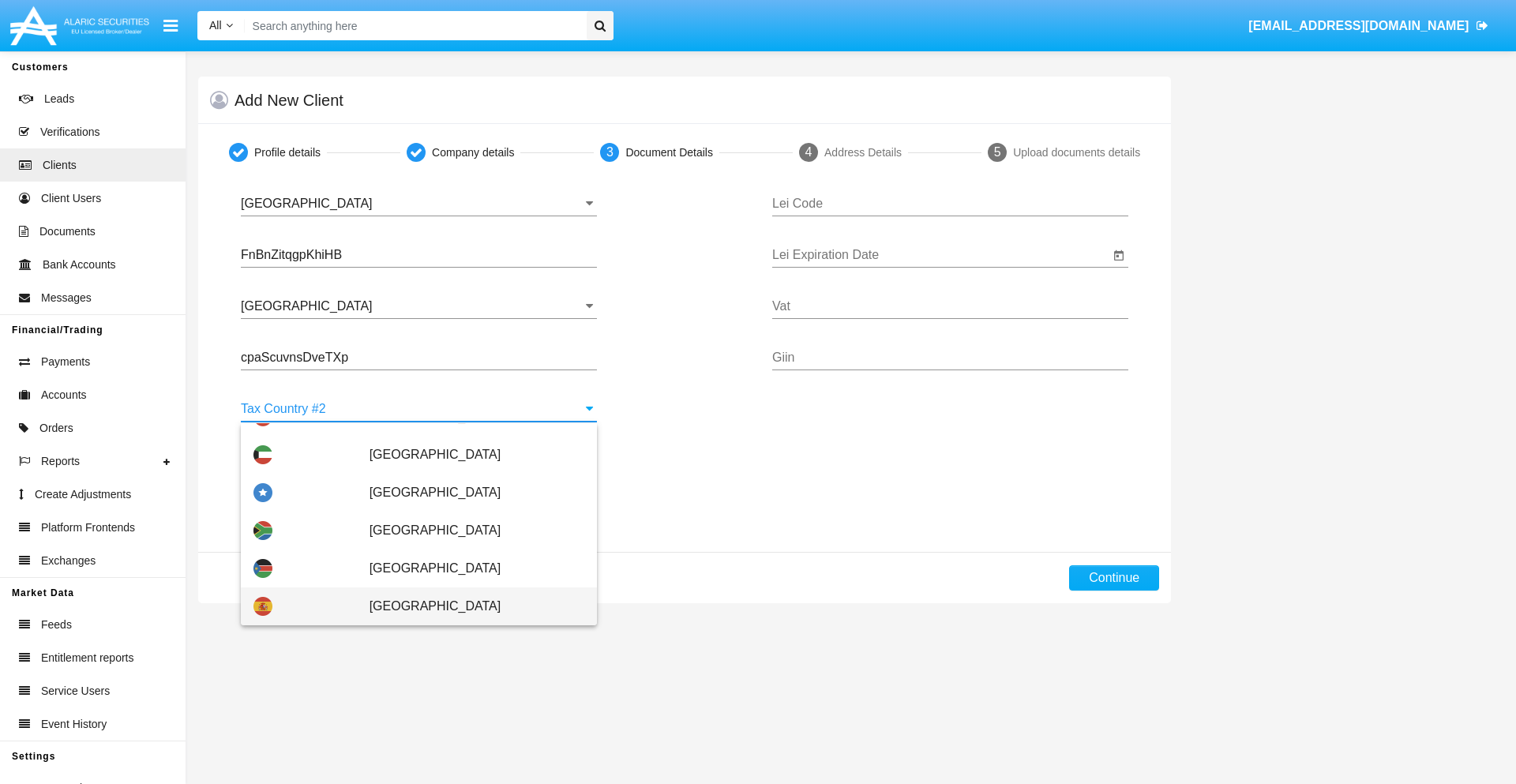
click at [468, 606] on span "[GEOGRAPHIC_DATA]" at bounding box center [477, 606] width 215 height 38
type input "[GEOGRAPHIC_DATA]"
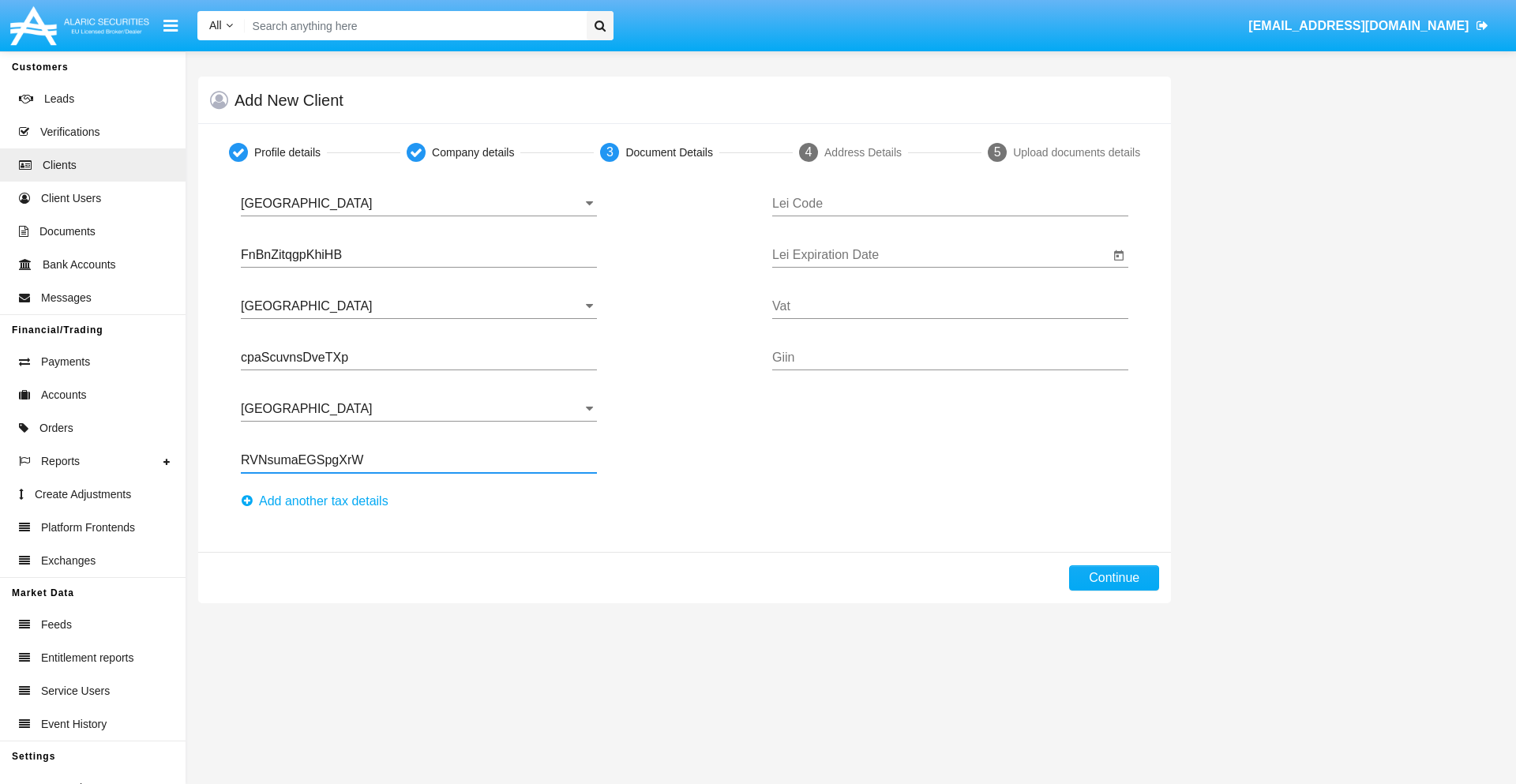
type input "RVNsumaEGSpgXrW"
type input "DIYBIAJXZVSAZKNAKIBK"
click at [941, 255] on input "Lei Expiration Date" at bounding box center [941, 255] width 337 height 14
click at [820, 301] on span "SEP 2025" at bounding box center [806, 302] width 35 height 12
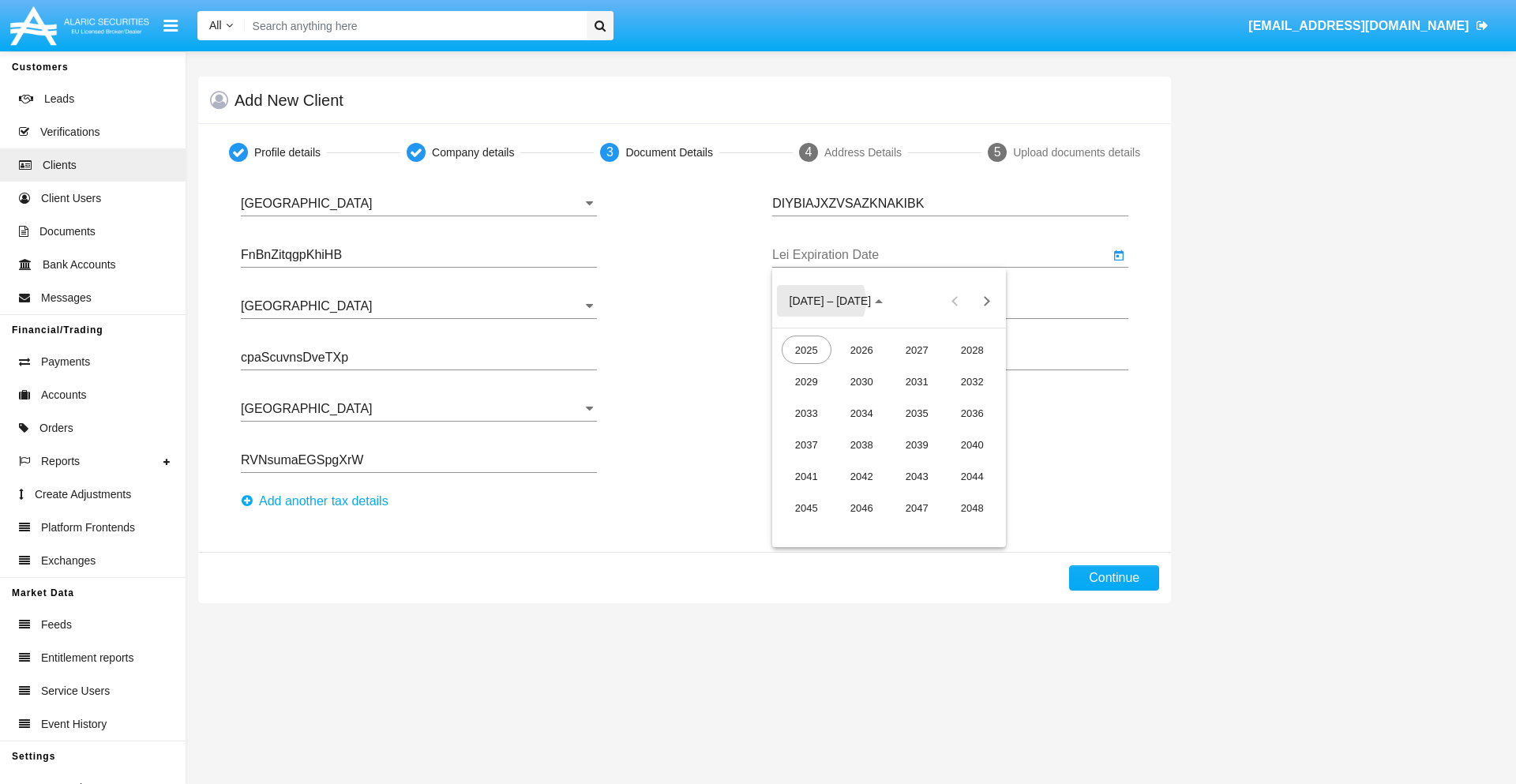
click at [972, 445] on div "2040" at bounding box center [972, 445] width 50 height 28
click at [861, 413] on div "JUN" at bounding box center [862, 413] width 50 height 28
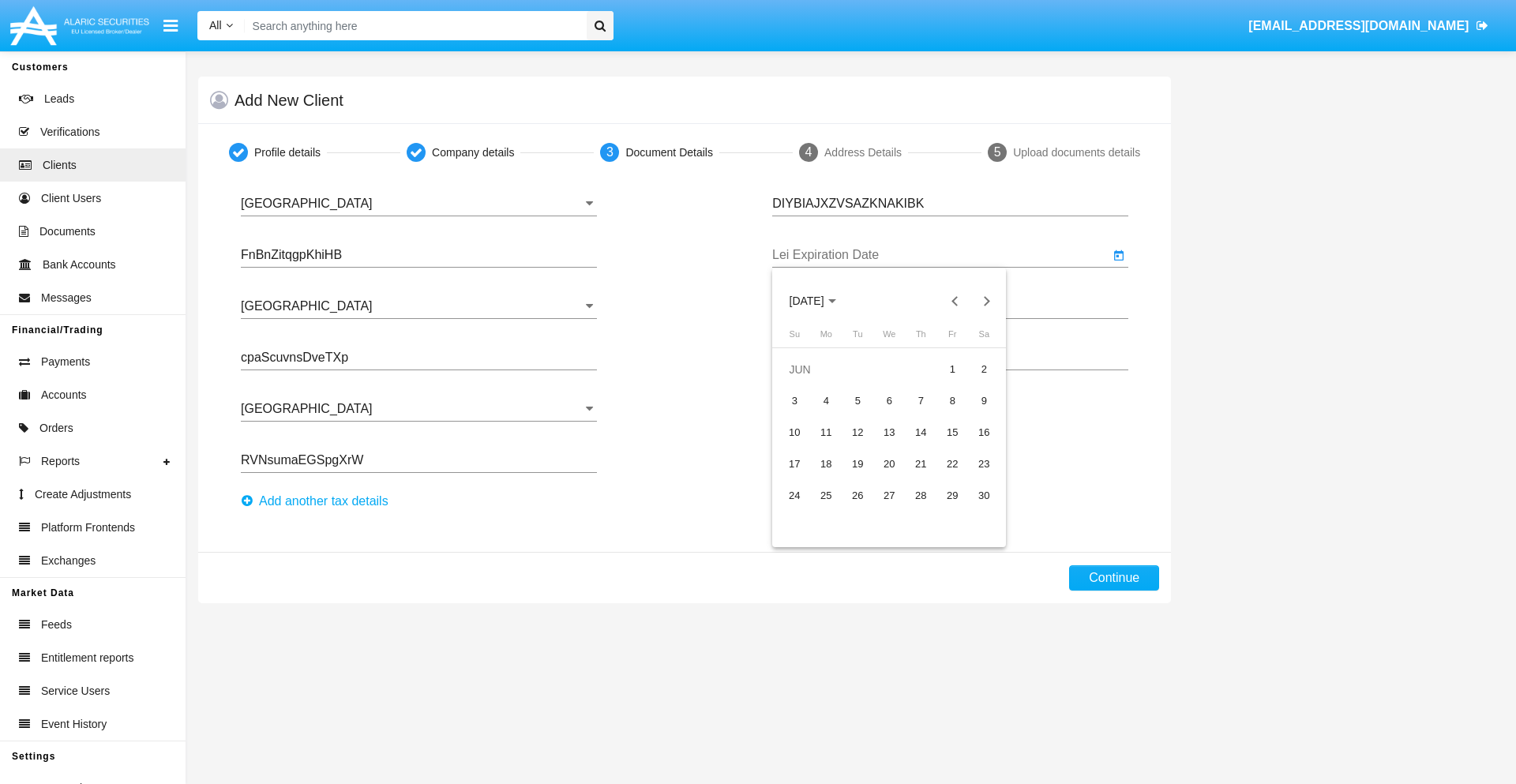
click at [952, 432] on div "15" at bounding box center [952, 432] width 28 height 28
type input "[DATE]"
type input "dSKTDsKUWNwGVaj"
type input "AZDQsbAykeBwxMN"
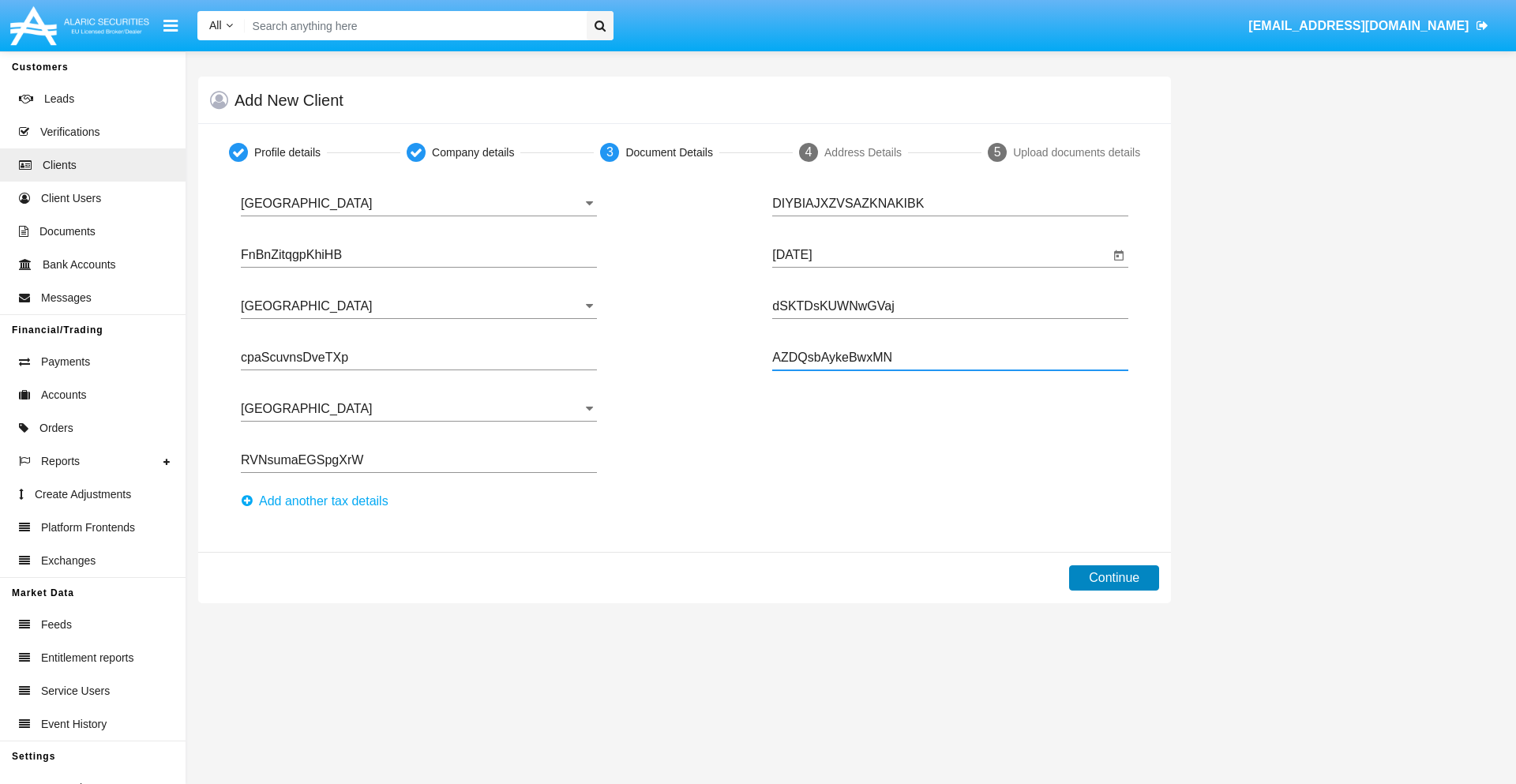
click at [1115, 578] on button "Continue" at bounding box center [1114, 578] width 90 height 25
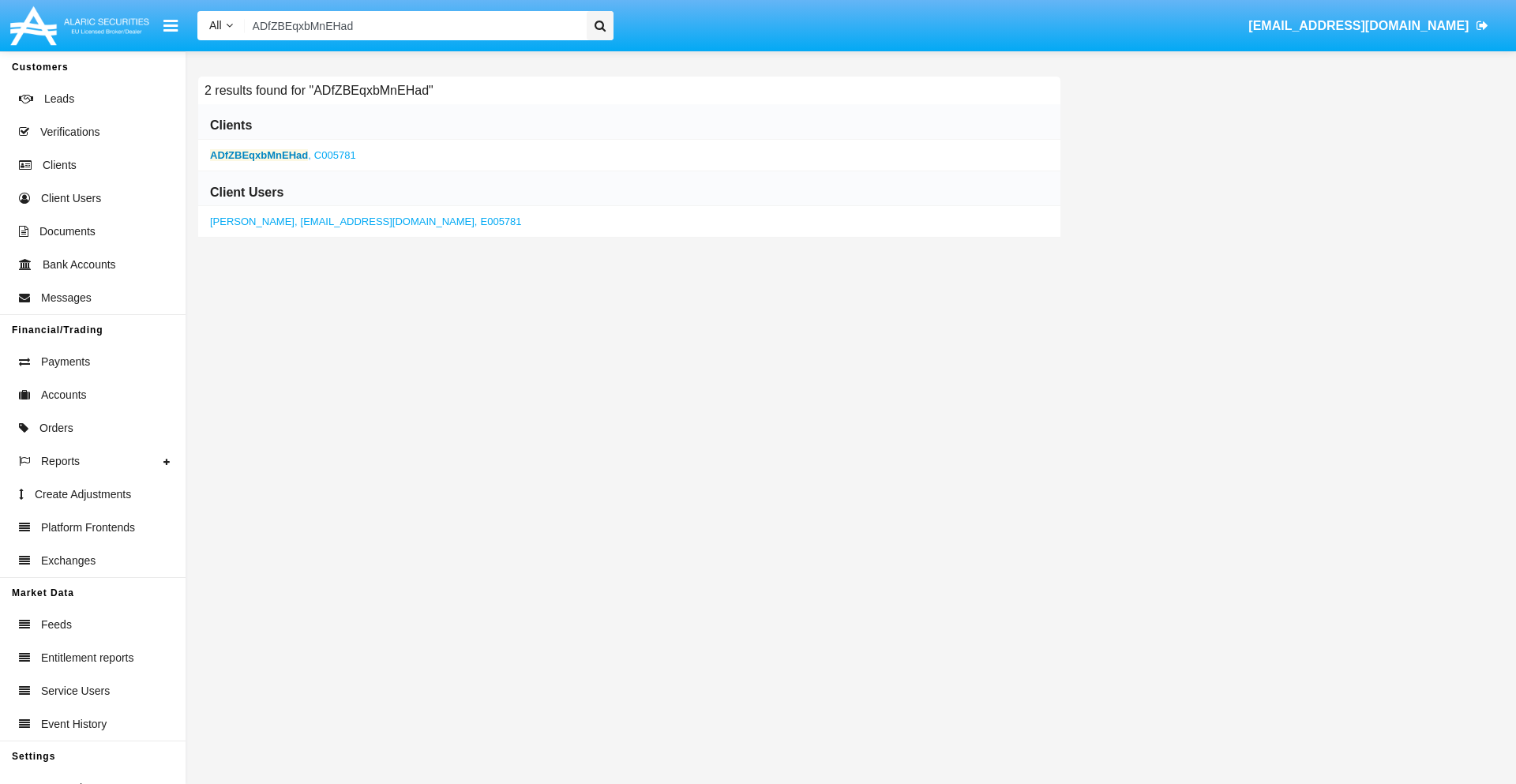
type input "ADfZBEqxbMnEHad"
click at [259, 154] on b "ADfZBEqxbMnEHad" at bounding box center [259, 154] width 98 height 12
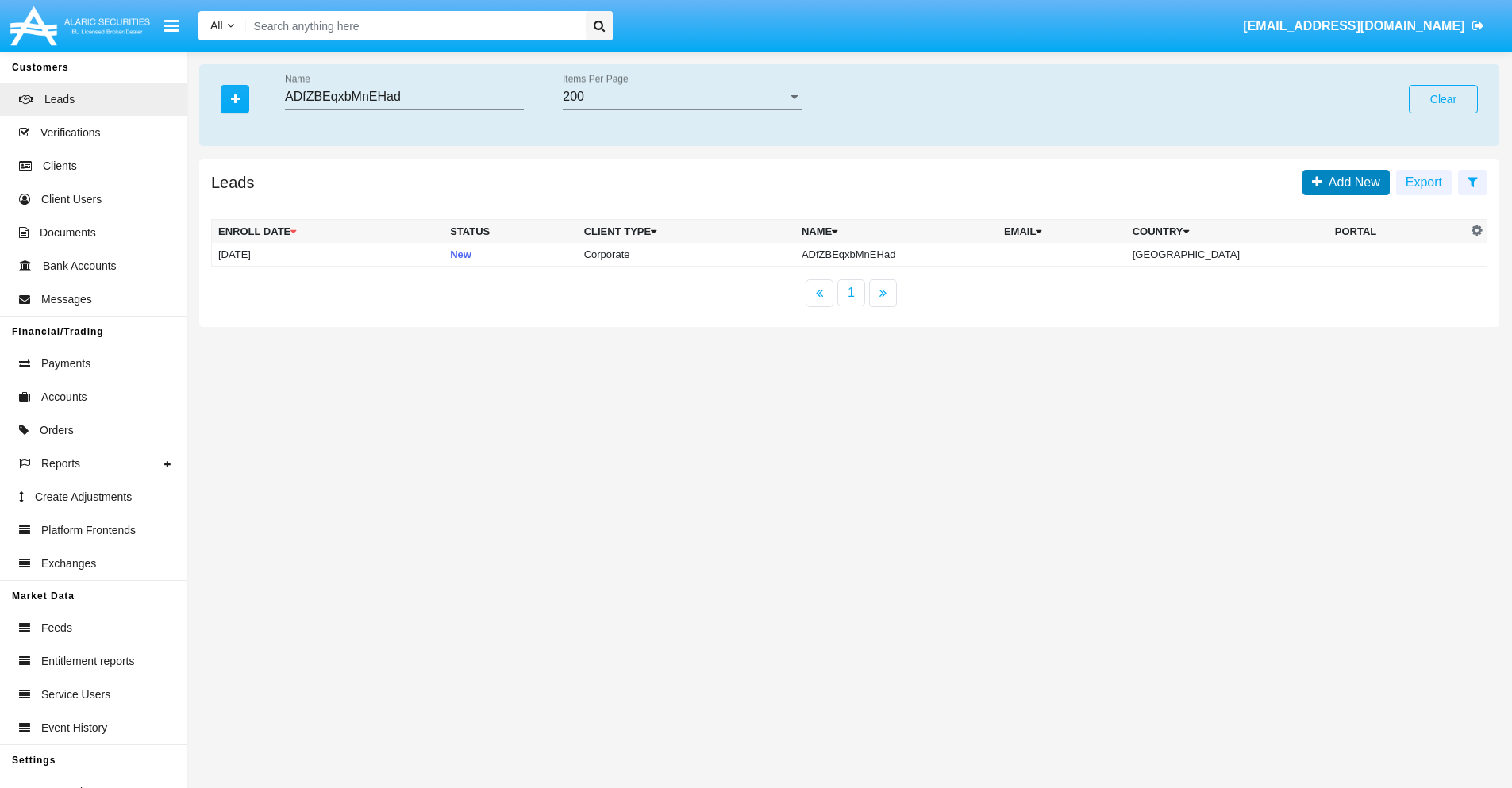
click at [1350, 182] on span "Add New" at bounding box center [1350, 182] width 58 height 13
